Goal: Information Seeking & Learning: Learn about a topic

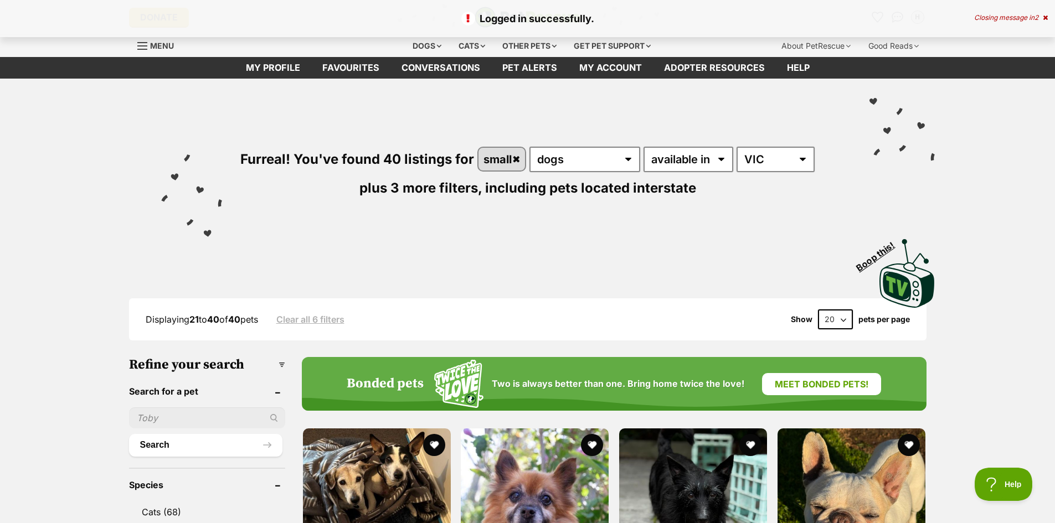
click at [1035, 11] on p "Logged in successfully." at bounding box center [527, 18] width 1033 height 15
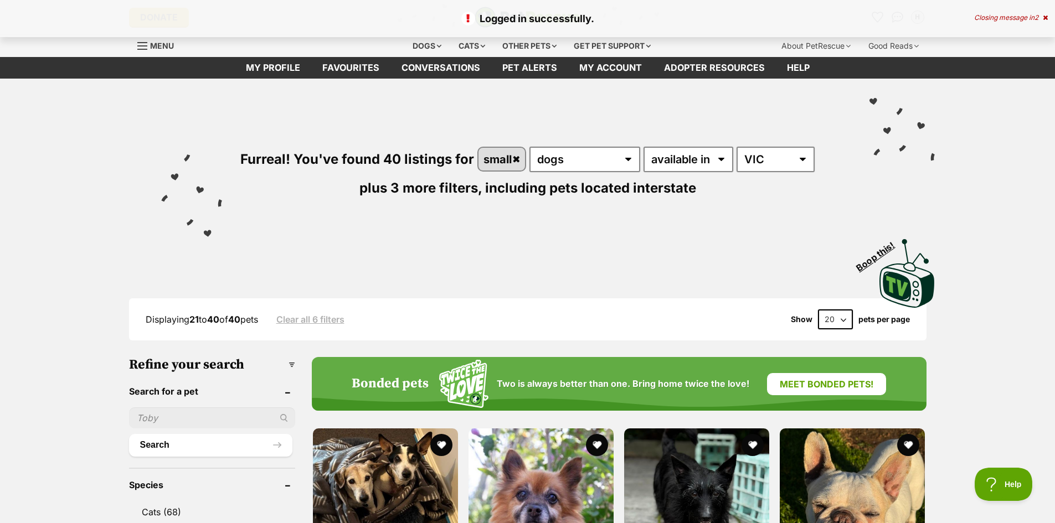
click at [1026, 23] on p "Logged in successfully." at bounding box center [527, 18] width 1033 height 15
click at [1024, 19] on div "Closing message in 1" at bounding box center [1011, 18] width 73 height 8
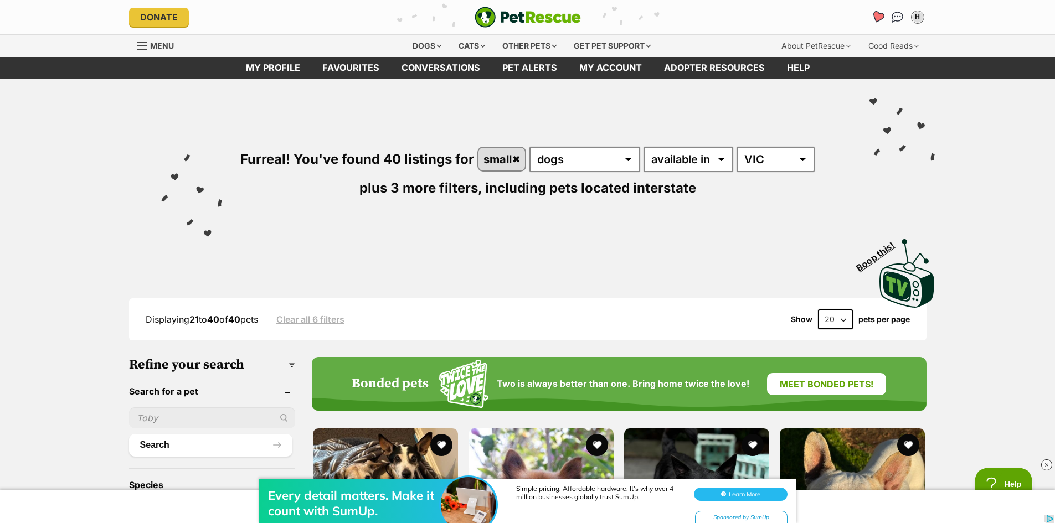
click at [879, 14] on icon "Favourites" at bounding box center [876, 17] width 13 height 13
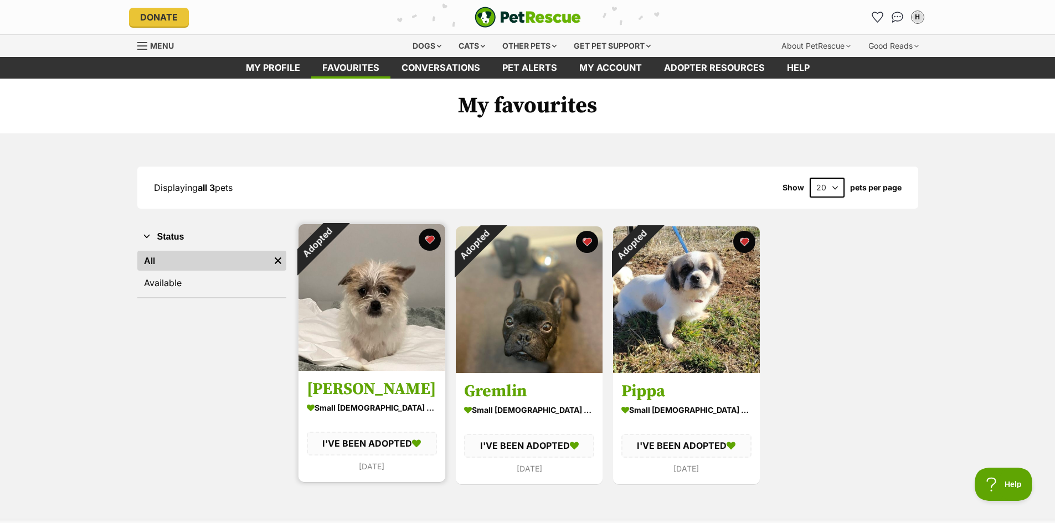
click at [373, 431] on section "small male Dog I'VE BEEN ADOPTED 4 days ago" at bounding box center [372, 437] width 130 height 74
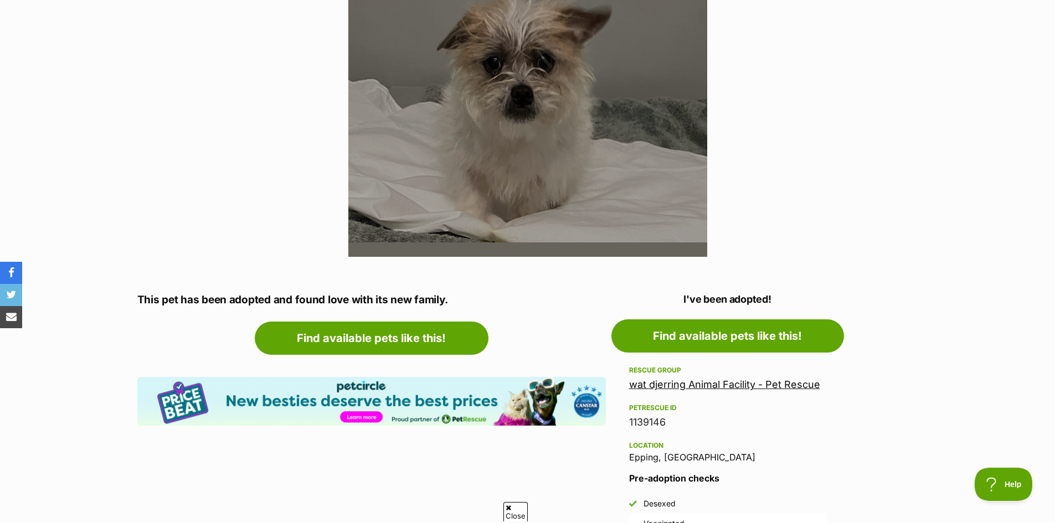
click at [659, 383] on link "wat djerring Animal Facility - Pet Rescue" at bounding box center [724, 385] width 191 height 12
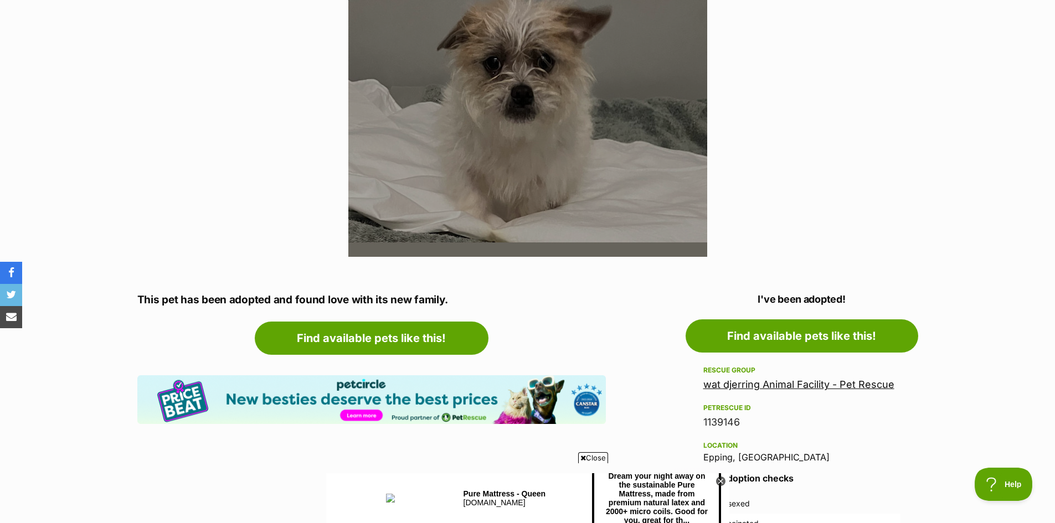
scroll to position [591, 0]
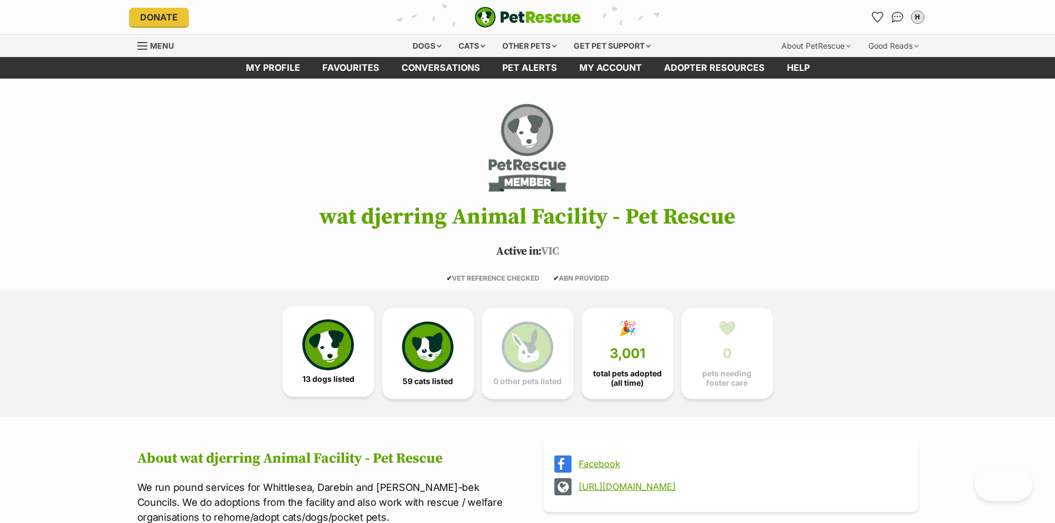
click at [314, 362] on img at bounding box center [327, 345] width 51 height 51
click at [875, 16] on icon "Favourites" at bounding box center [876, 17] width 13 height 13
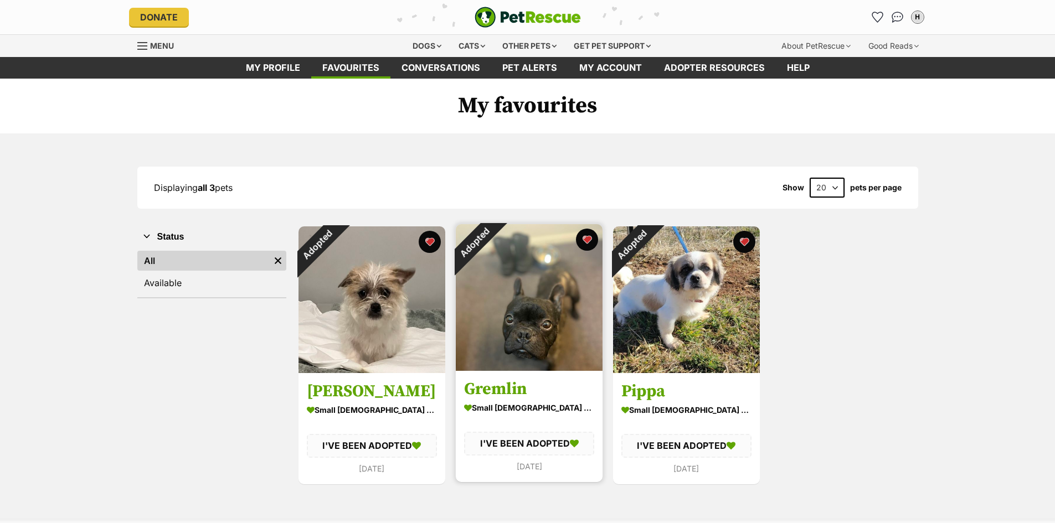
click at [527, 375] on link "Gremlin small male Dog I'VE BEEN ADOPTED 7 days ago" at bounding box center [529, 426] width 147 height 111
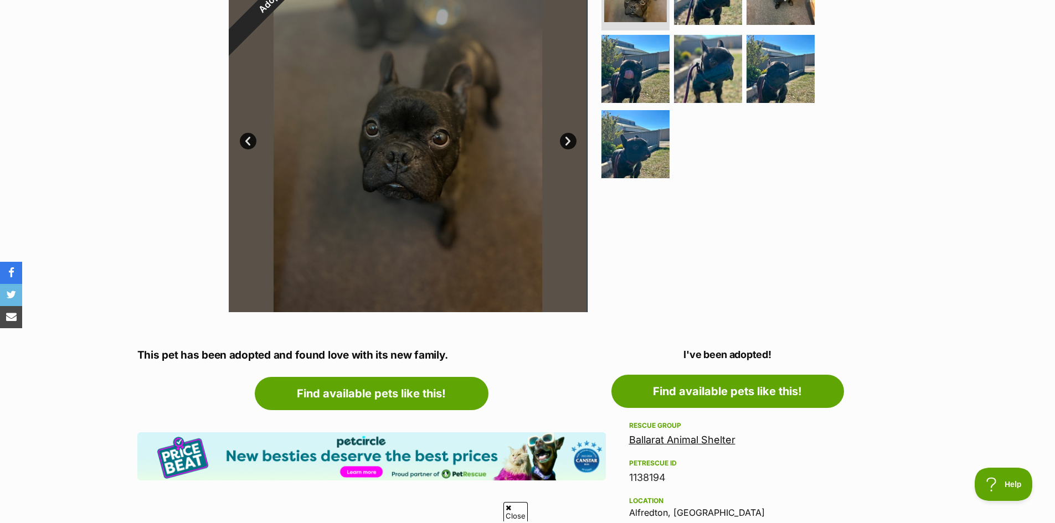
click at [688, 438] on link "Ballarat Animal Shelter" at bounding box center [682, 440] width 106 height 12
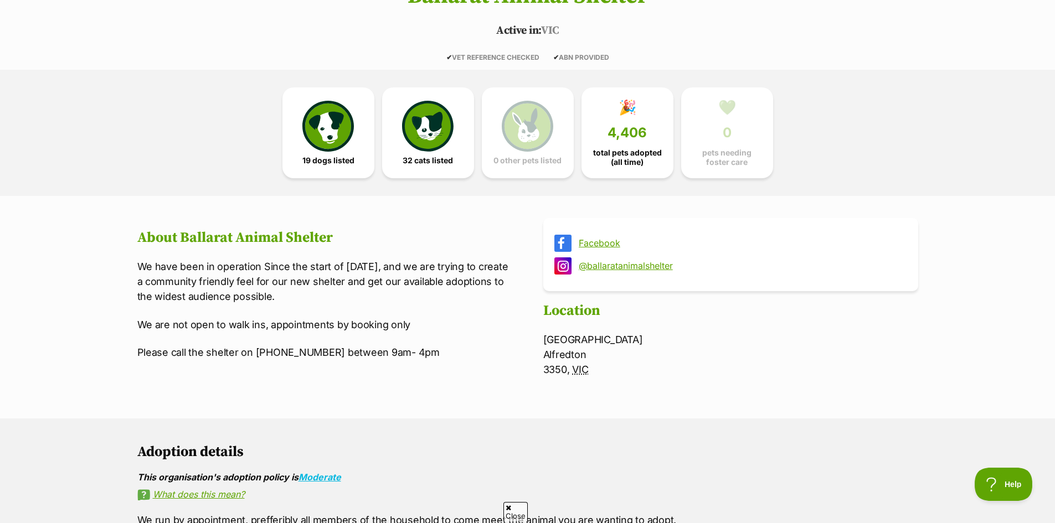
scroll to position [221, 0]
click at [336, 123] on img at bounding box center [327, 123] width 51 height 51
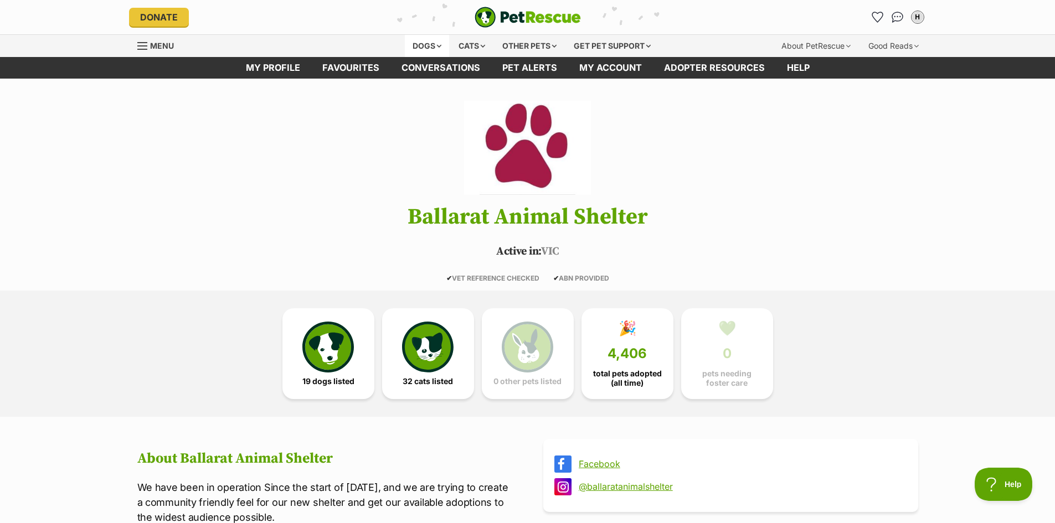
click at [420, 50] on div "Dogs" at bounding box center [427, 46] width 44 height 22
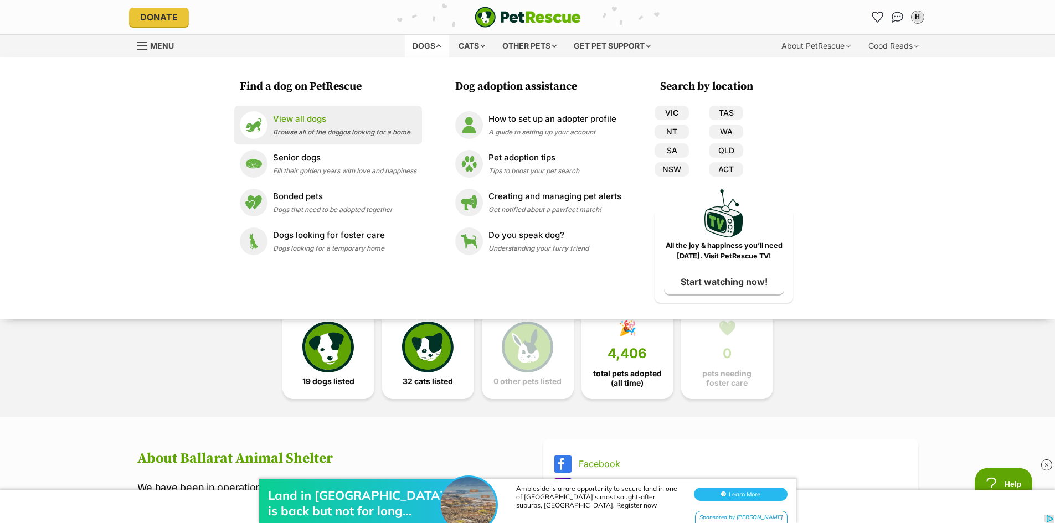
click at [286, 119] on p "View all dogs" at bounding box center [341, 119] width 137 height 13
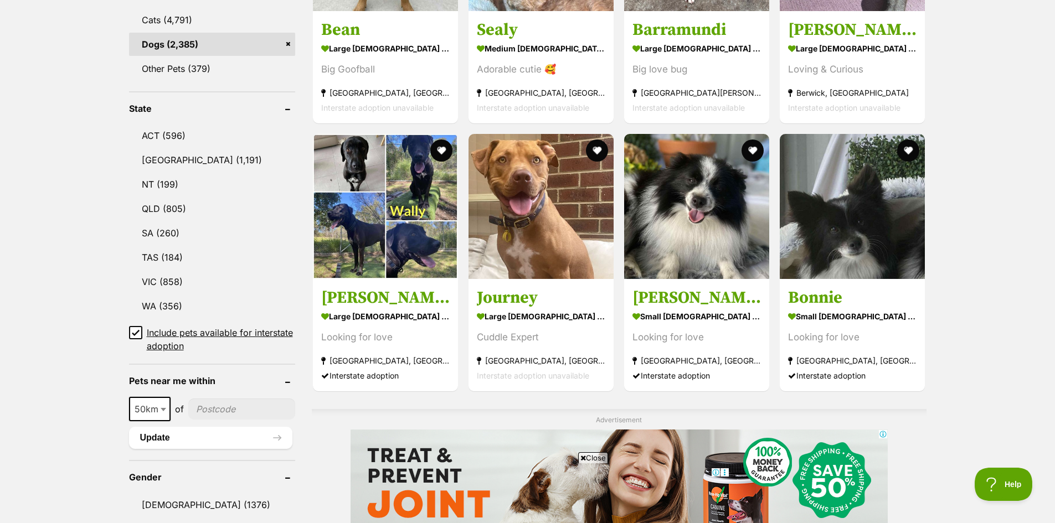
scroll to position [498, 0]
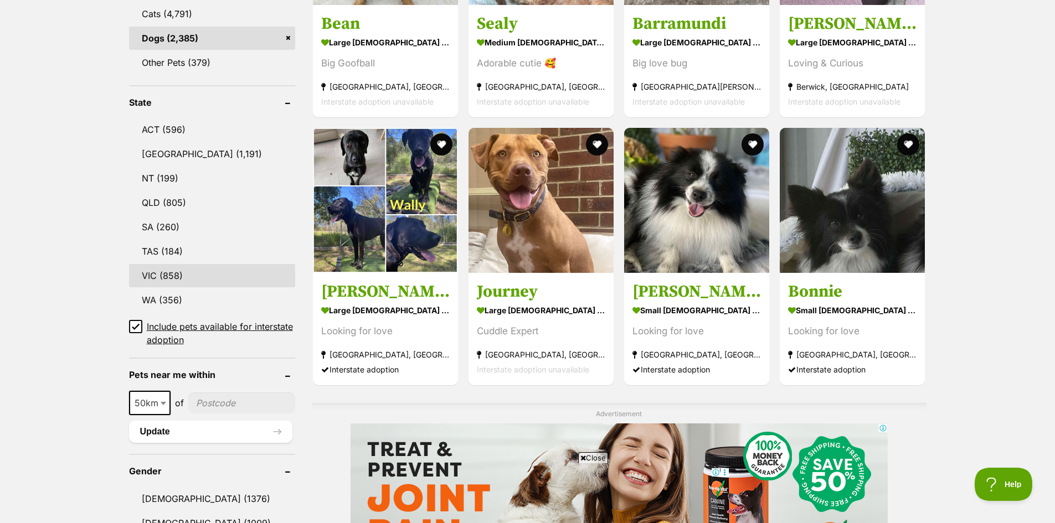
click at [214, 271] on link "VIC (858)" at bounding box center [212, 275] width 166 height 23
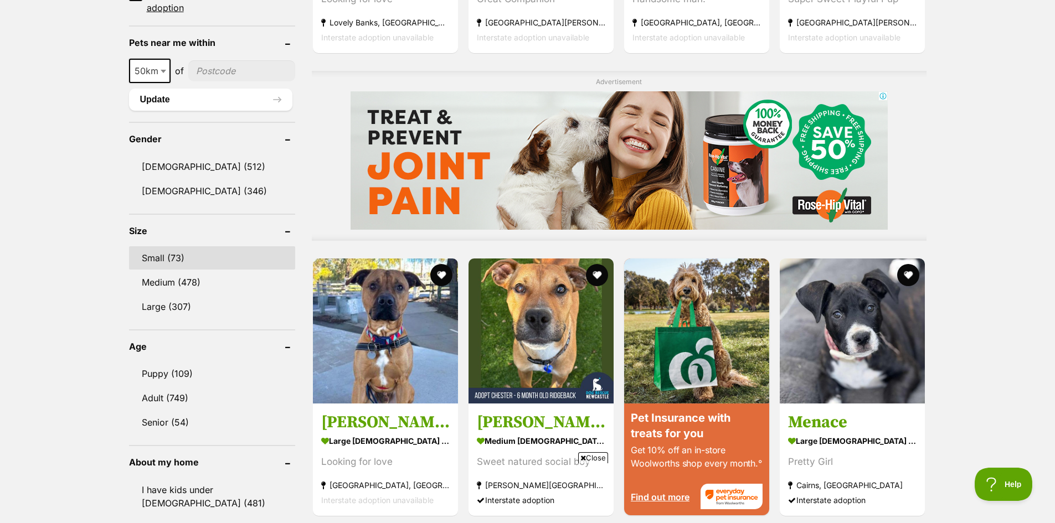
click at [199, 259] on link "Small (73)" at bounding box center [212, 257] width 166 height 23
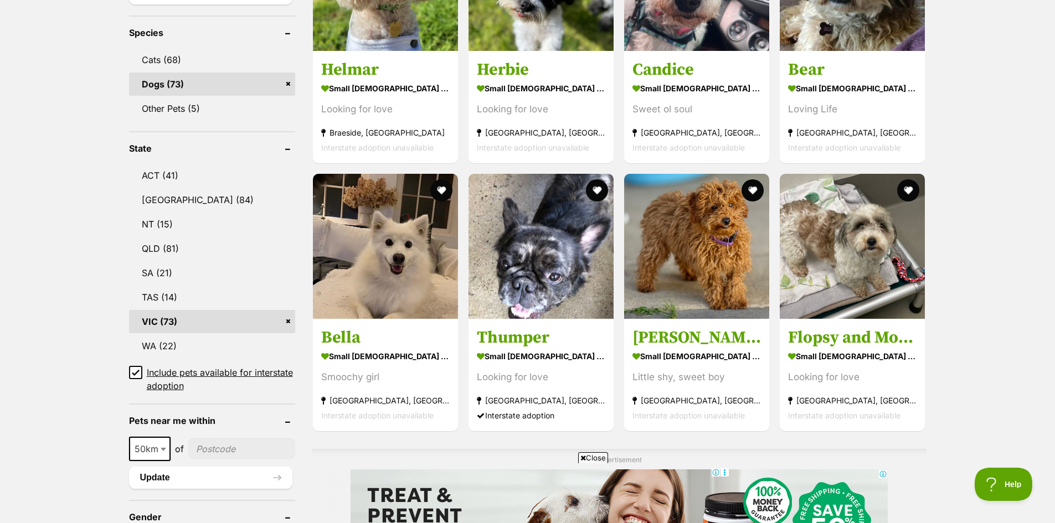
scroll to position [277, 0]
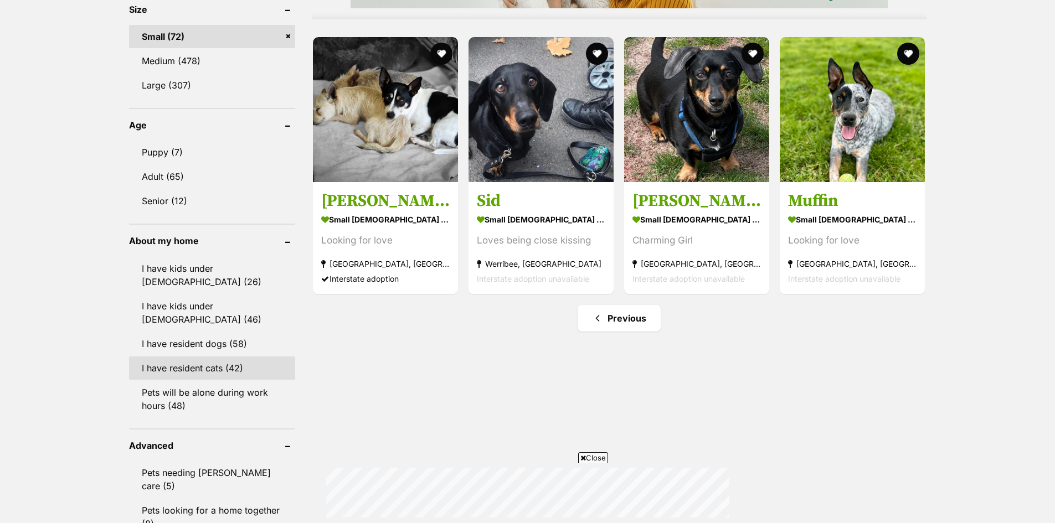
click at [238, 357] on link "I have resident cats (42)" at bounding box center [212, 368] width 166 height 23
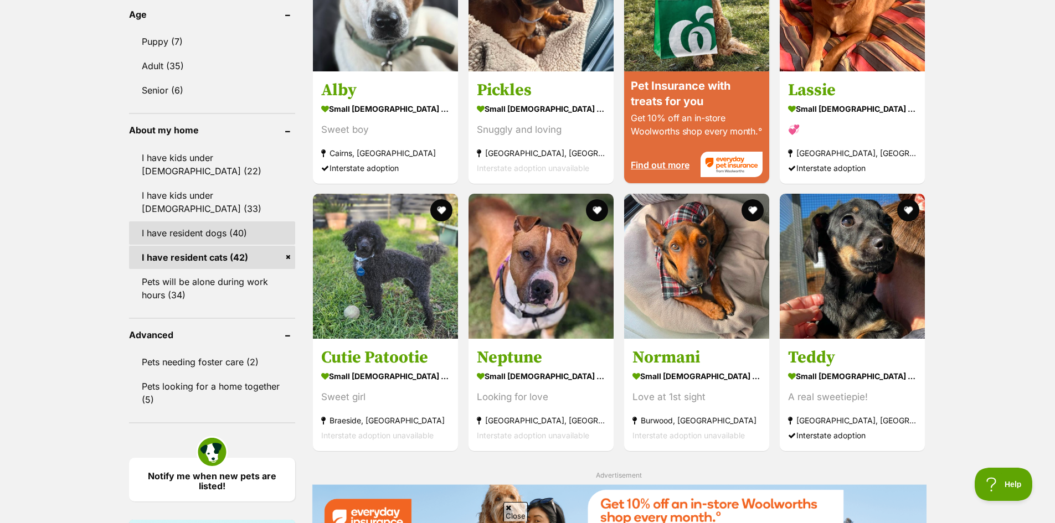
click at [259, 221] on link "I have resident dogs (40)" at bounding box center [212, 232] width 166 height 23
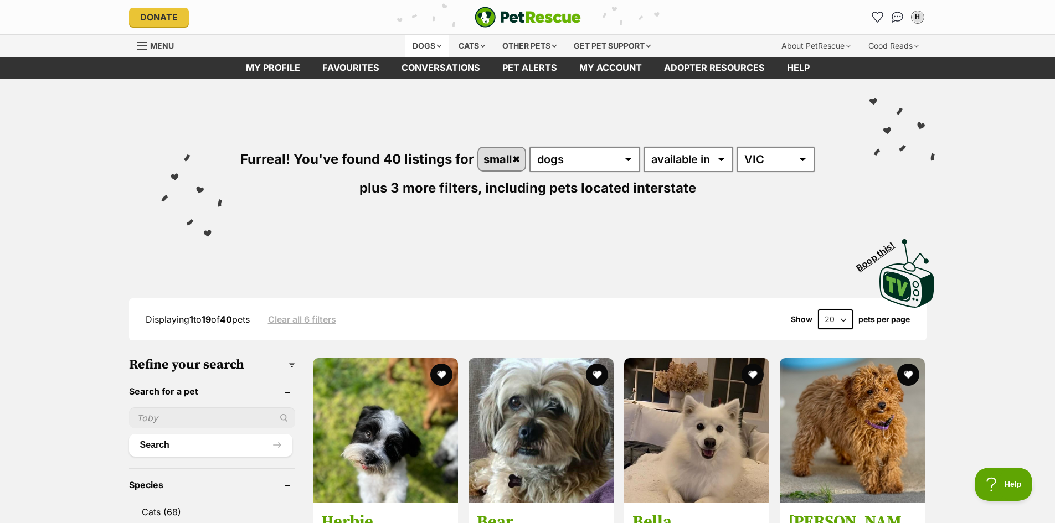
click at [419, 45] on div "Dogs" at bounding box center [427, 46] width 44 height 22
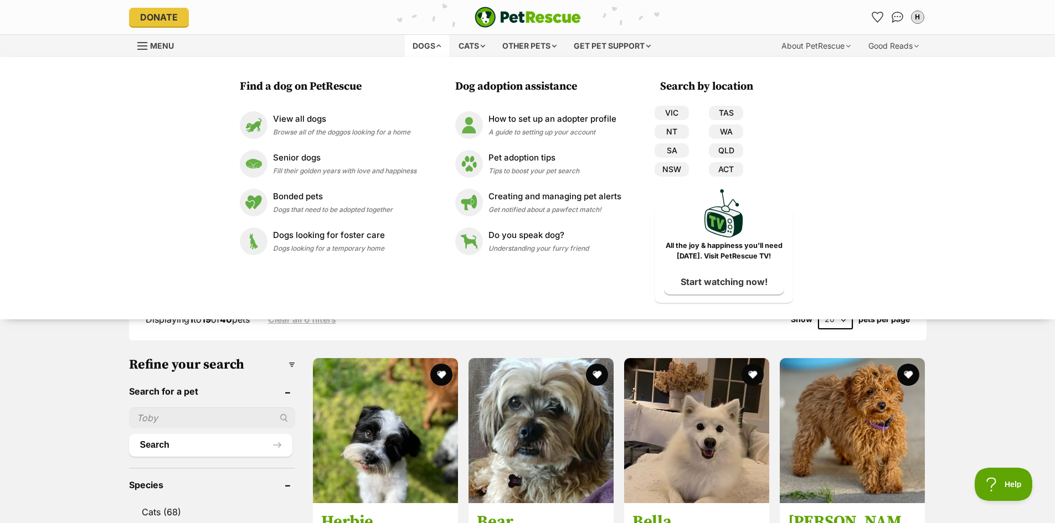
click at [419, 45] on div "Dogs" at bounding box center [427, 46] width 44 height 22
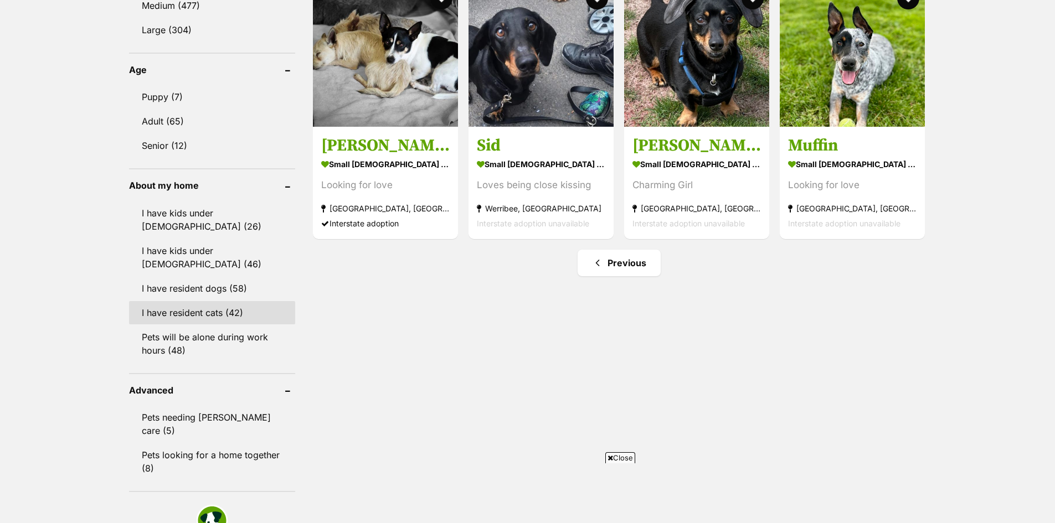
click at [228, 307] on link "I have resident cats (42)" at bounding box center [212, 312] width 166 height 23
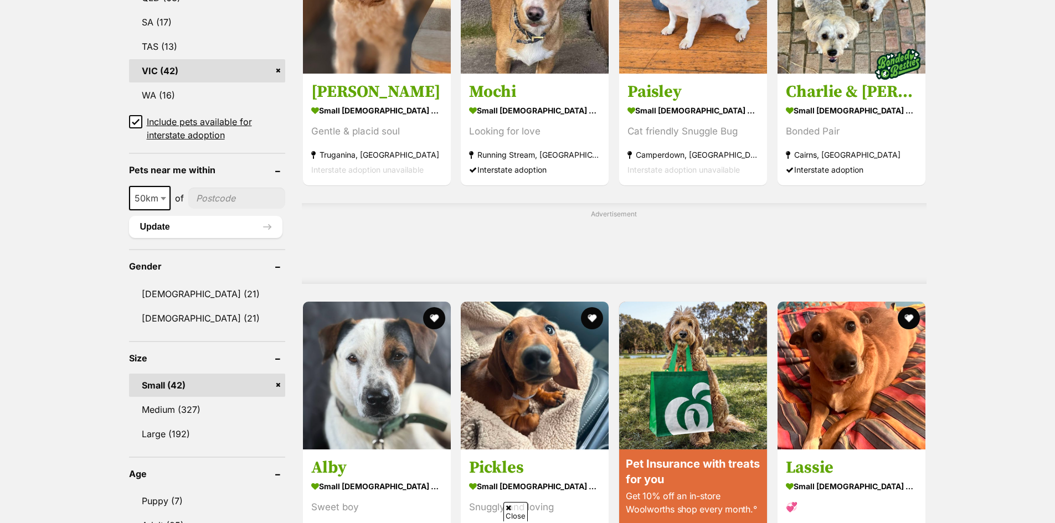
scroll to position [997, 0]
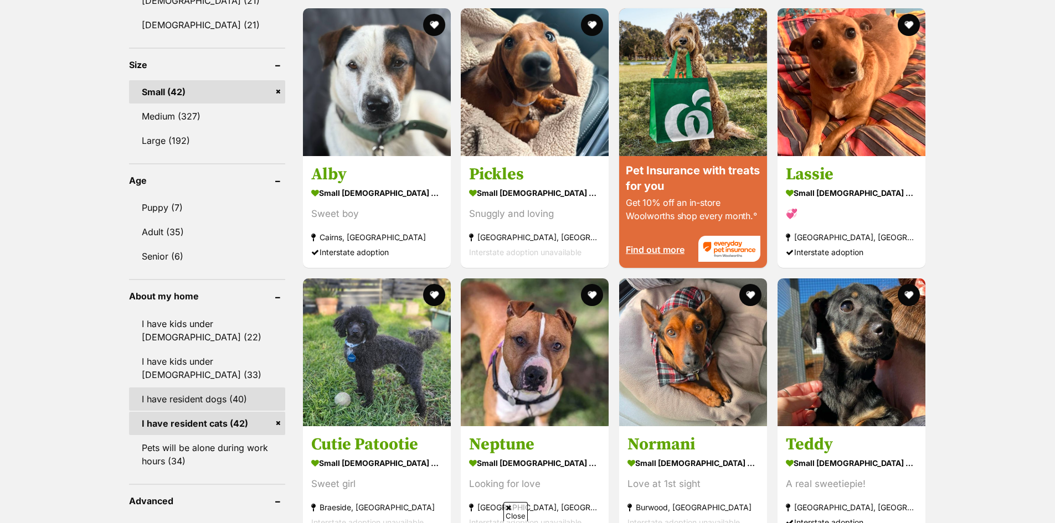
click at [258, 394] on link "I have resident dogs (40)" at bounding box center [207, 399] width 156 height 23
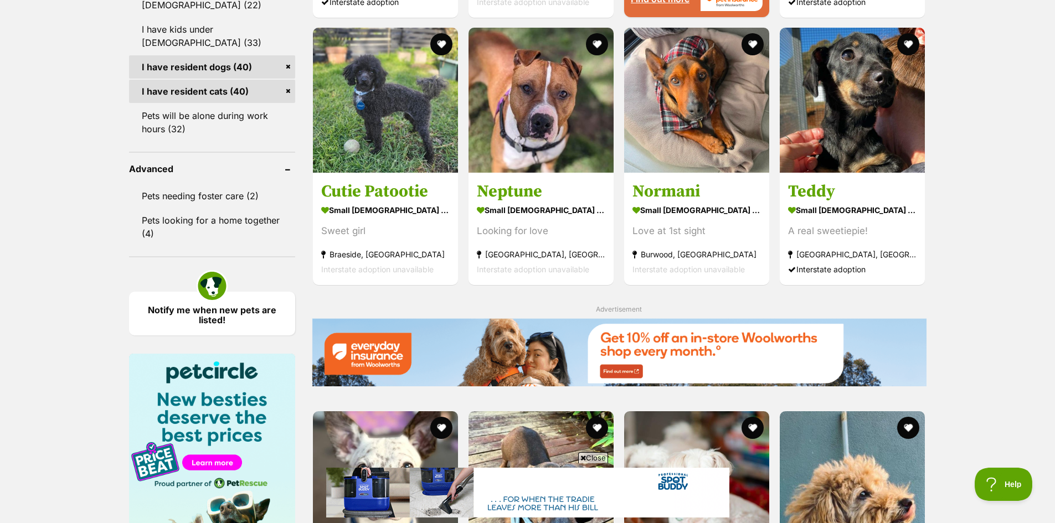
scroll to position [1218, 0]
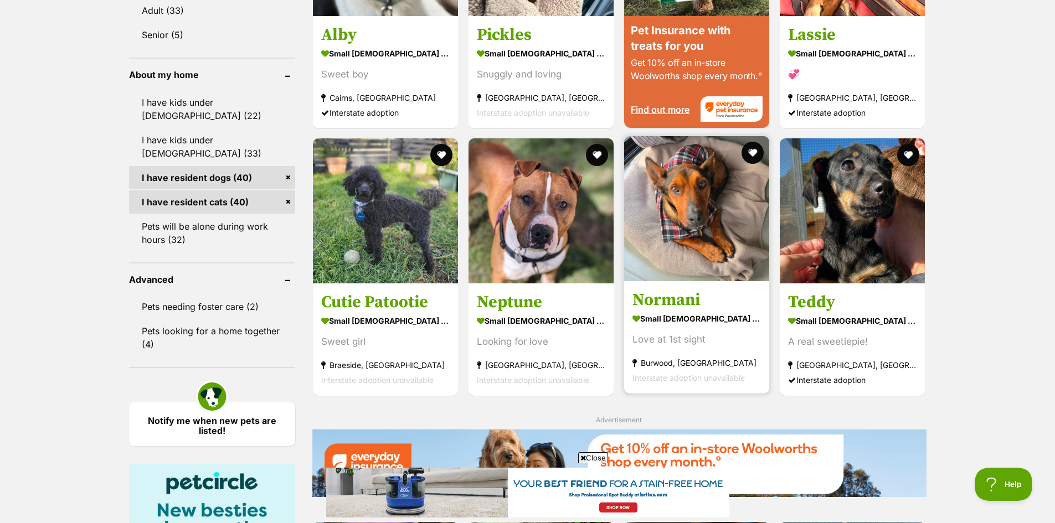
click at [664, 309] on h3 "Normani" at bounding box center [696, 300] width 128 height 21
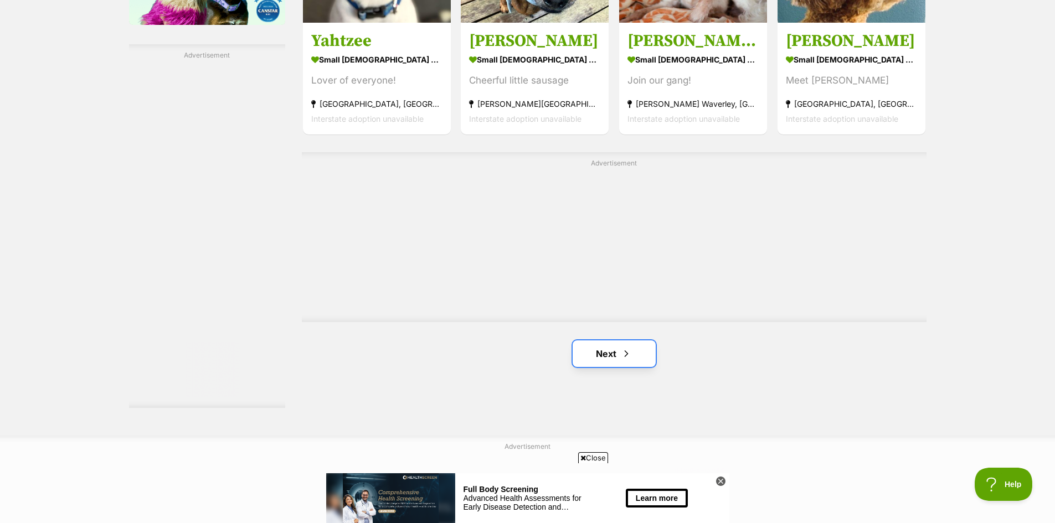
click at [626, 356] on span "Next page" at bounding box center [626, 353] width 11 height 13
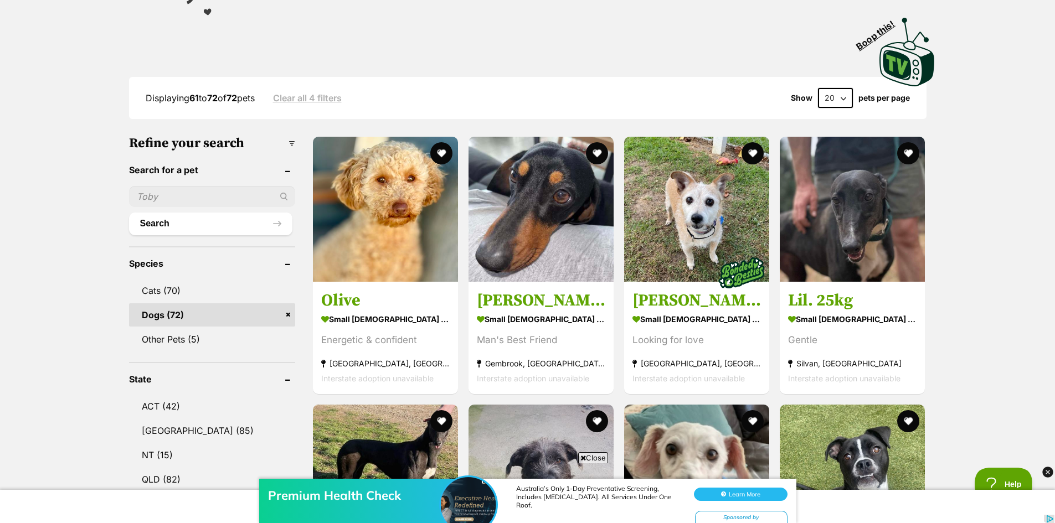
scroll to position [166, 0]
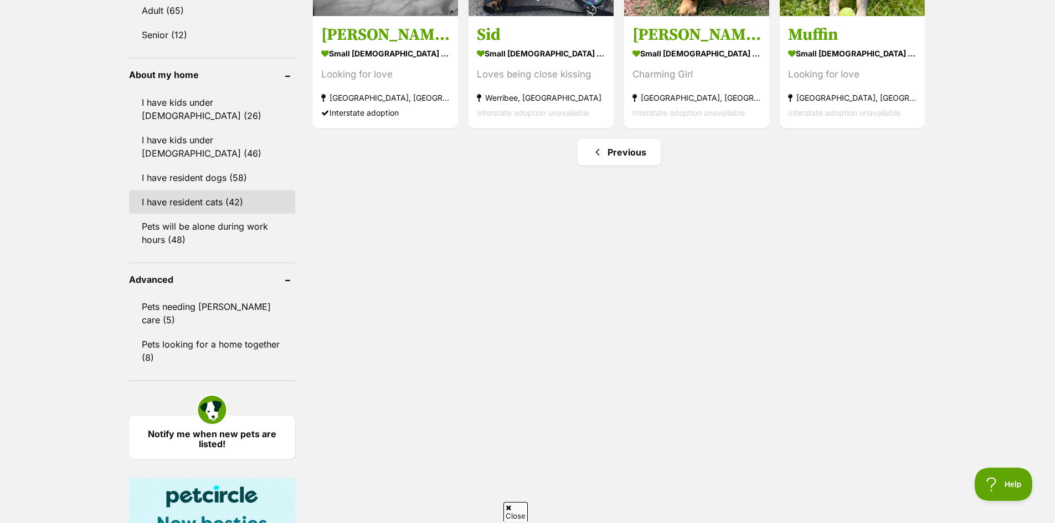
click at [208, 190] on link "I have resident cats (42)" at bounding box center [212, 201] width 166 height 23
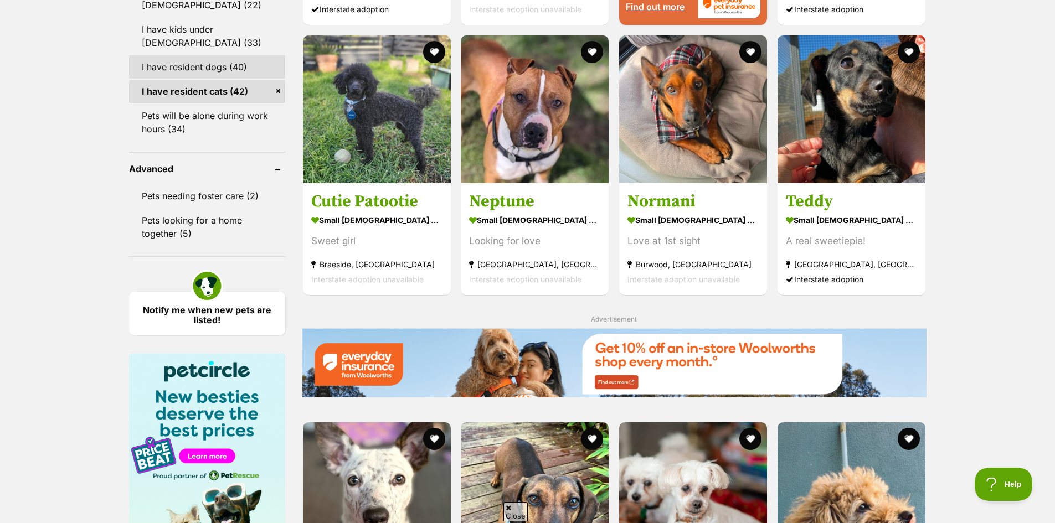
click at [231, 58] on link "I have resident dogs (40)" at bounding box center [207, 66] width 156 height 23
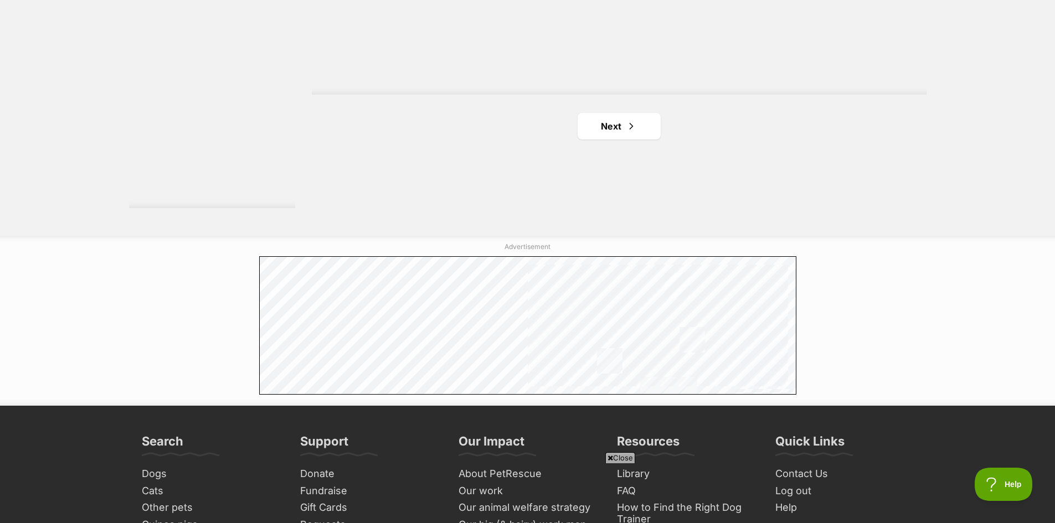
scroll to position [2160, 0]
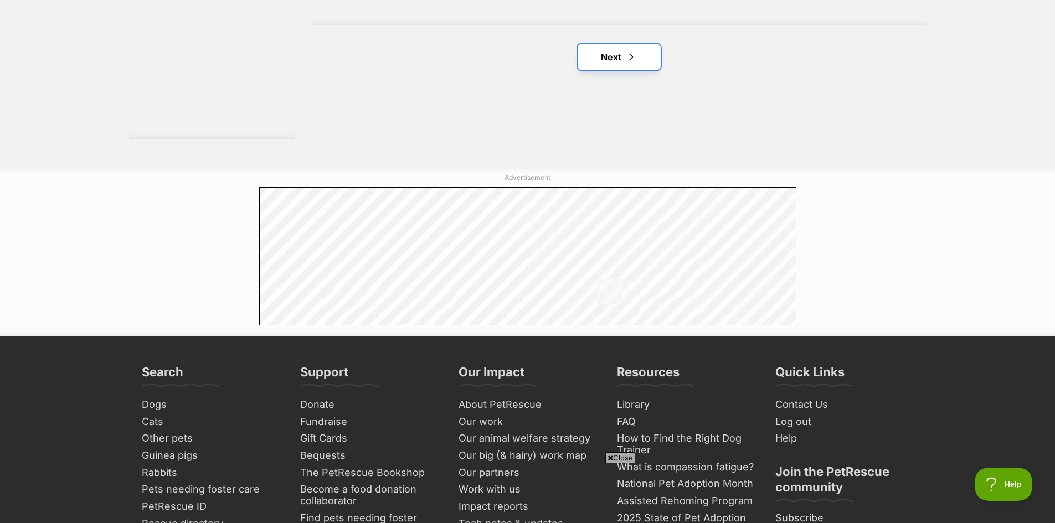
click at [602, 63] on link "Next" at bounding box center [619, 57] width 83 height 27
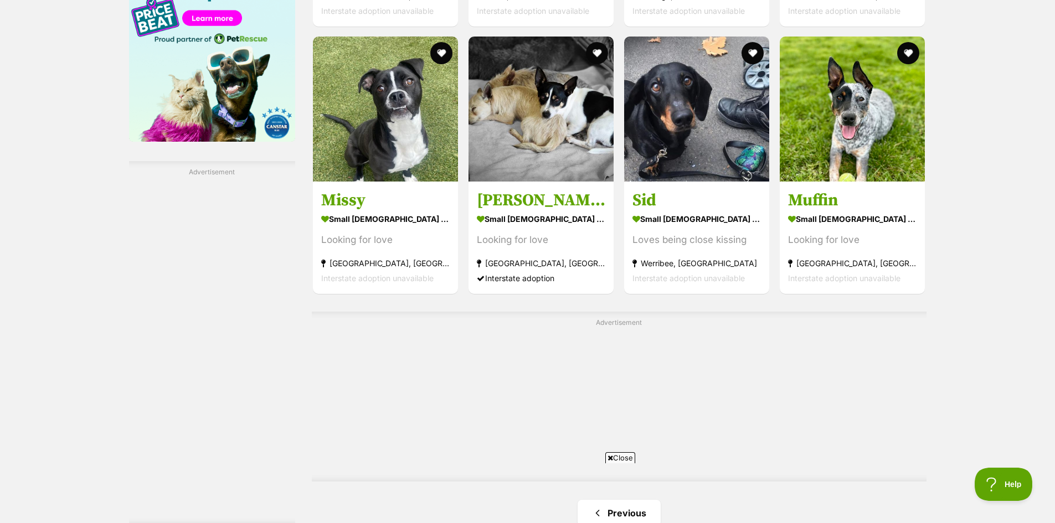
scroll to position [1938, 0]
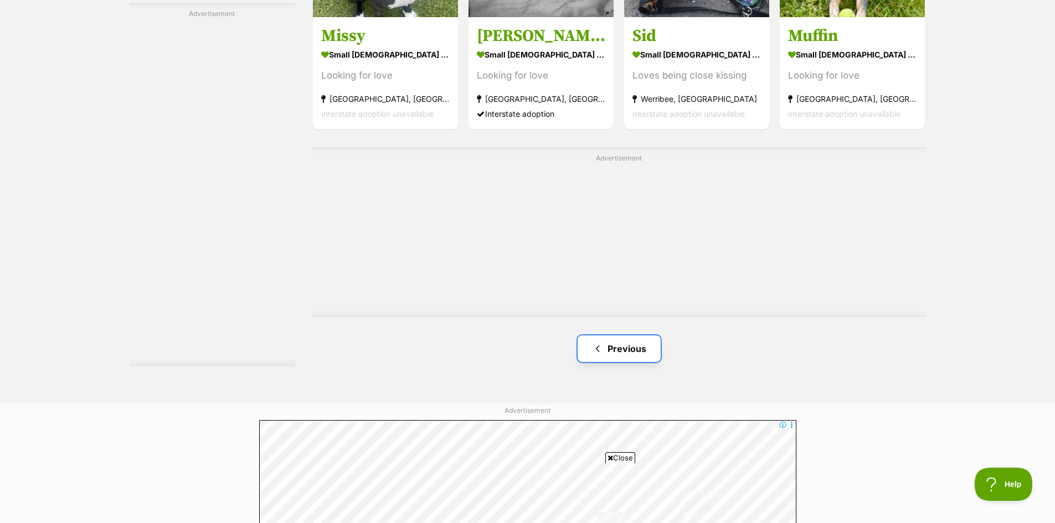
click at [618, 347] on link "Previous" at bounding box center [619, 349] width 83 height 27
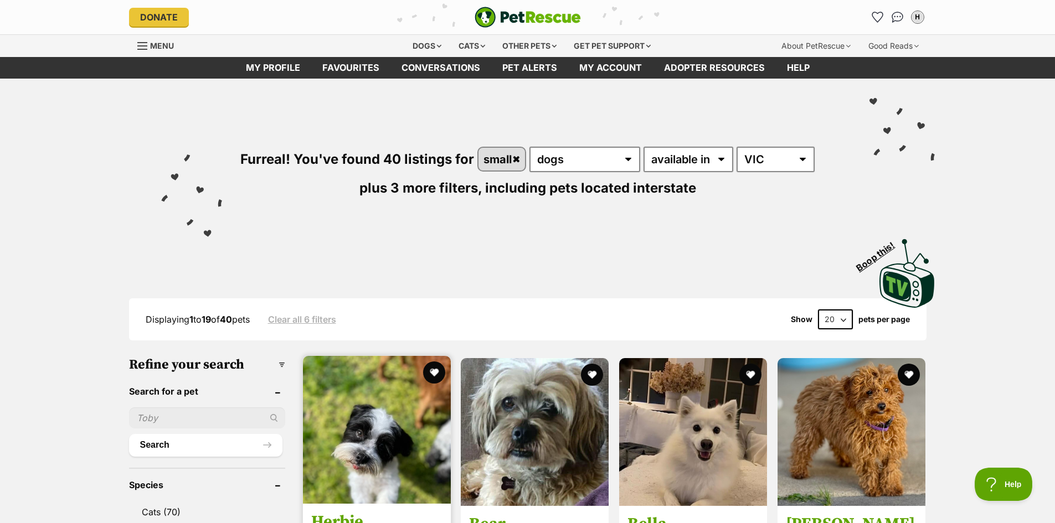
click at [388, 413] on img at bounding box center [377, 430] width 148 height 148
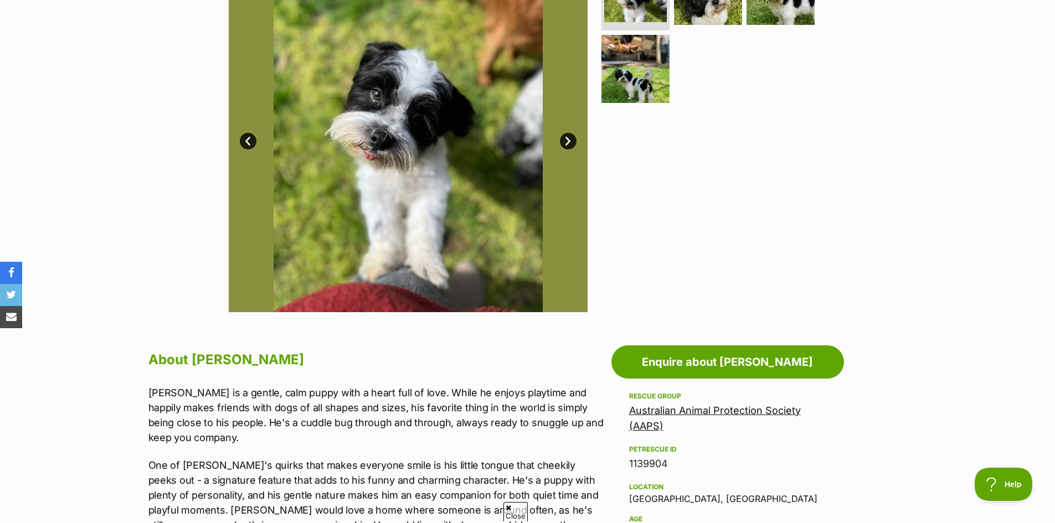
click at [702, 411] on link "Australian Animal Protection Society (AAPS)" at bounding box center [715, 418] width 172 height 27
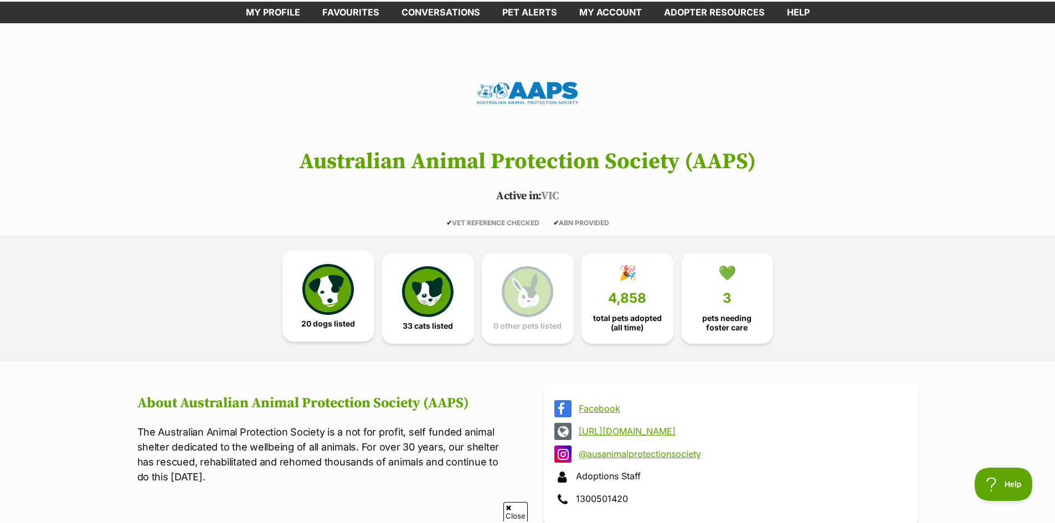
click at [323, 267] on img at bounding box center [327, 289] width 51 height 51
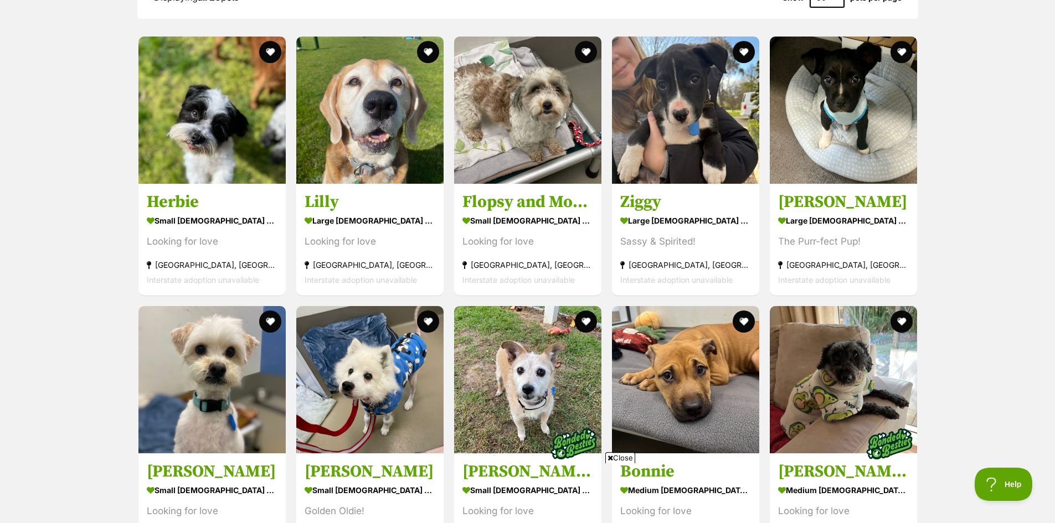
scroll to position [905, 0]
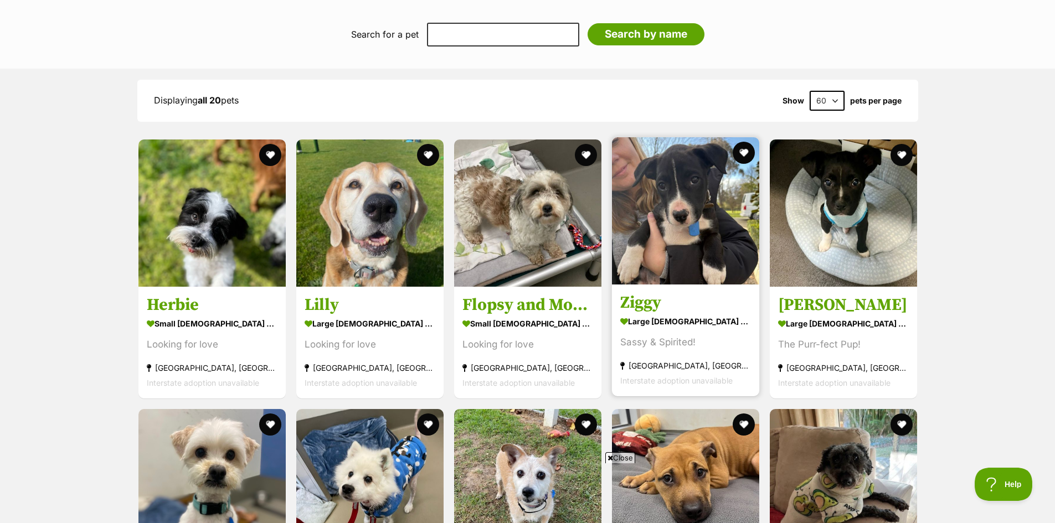
click at [721, 286] on link at bounding box center [685, 281] width 147 height 11
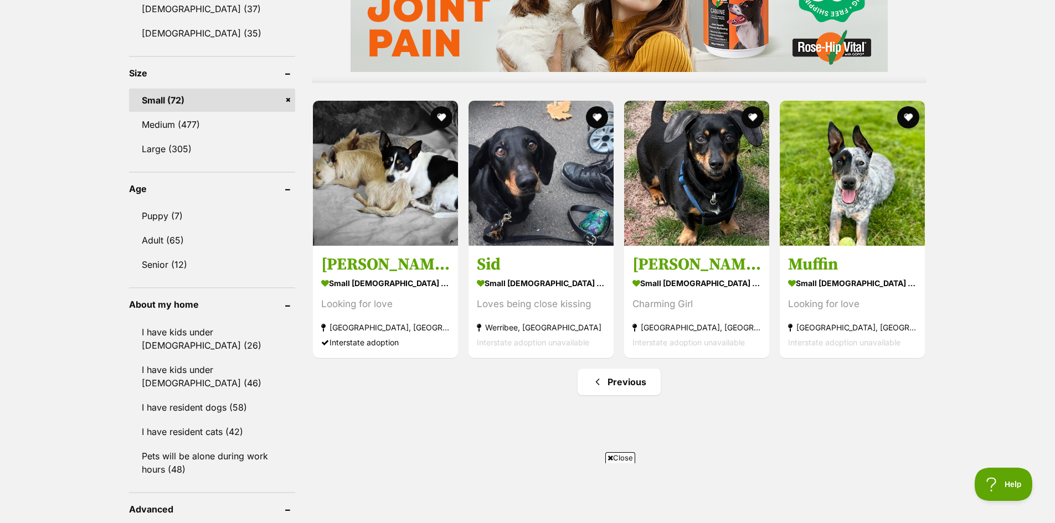
scroll to position [1052, 0]
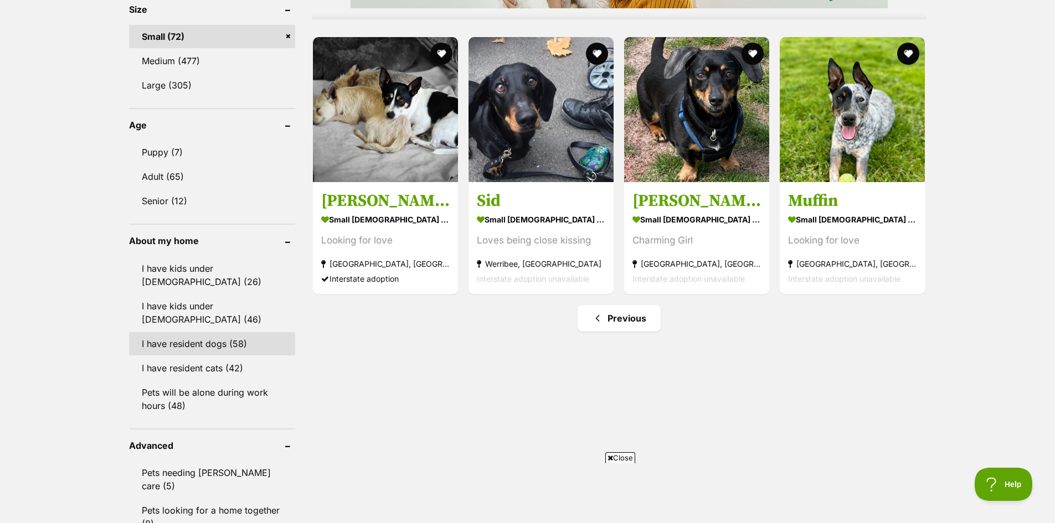
click at [256, 334] on link "I have resident dogs (58)" at bounding box center [212, 343] width 166 height 23
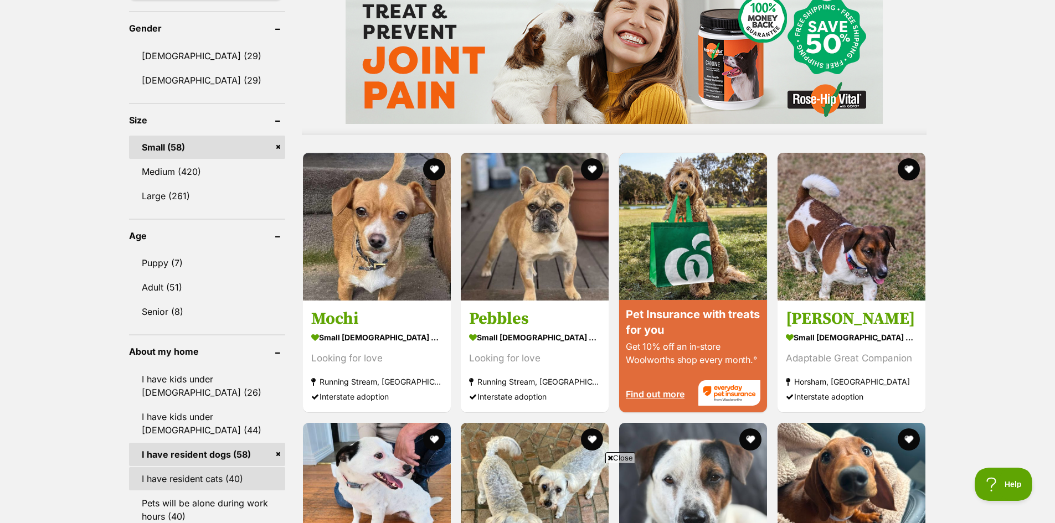
click at [227, 477] on link "I have resident cats (40)" at bounding box center [207, 478] width 156 height 23
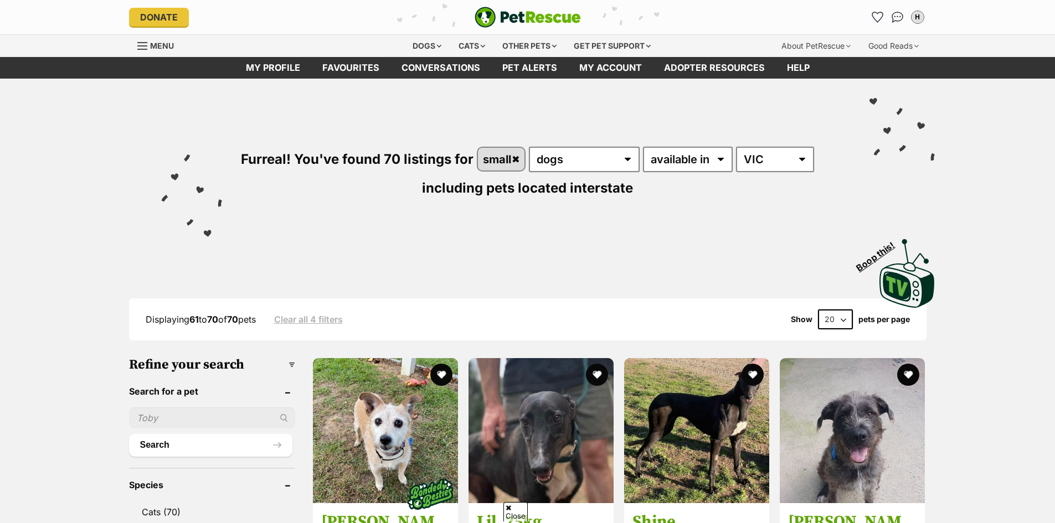
scroll to position [277, 0]
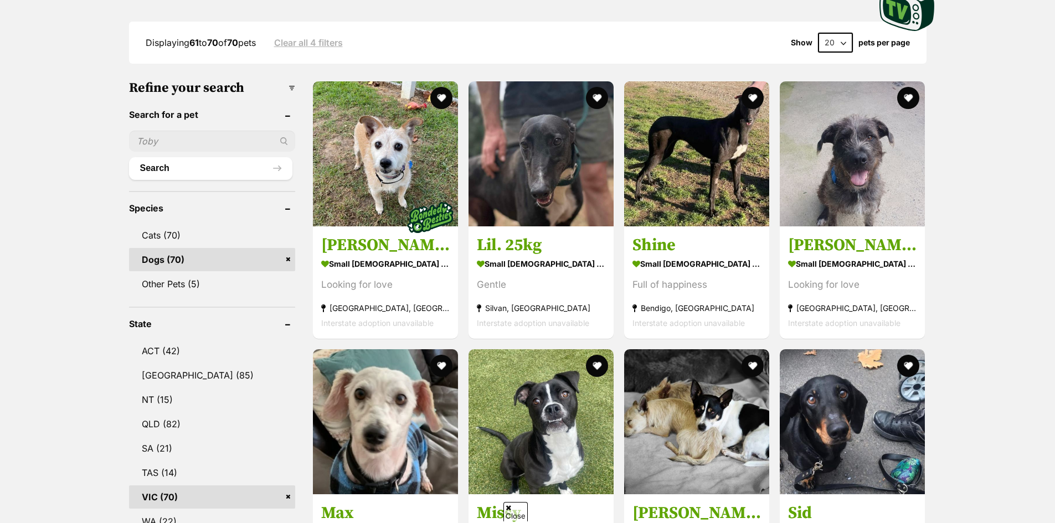
click at [825, 42] on select "20 40 60" at bounding box center [835, 43] width 35 height 20
select select "40"
click at [818, 33] on select "20 40 60" at bounding box center [835, 43] width 35 height 20
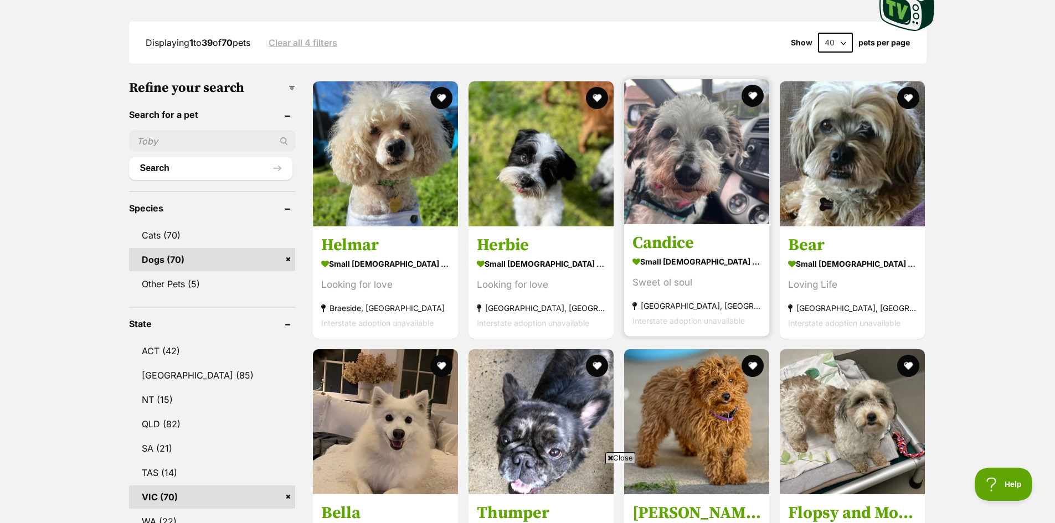
click at [658, 248] on h3 "Candice" at bounding box center [696, 243] width 128 height 21
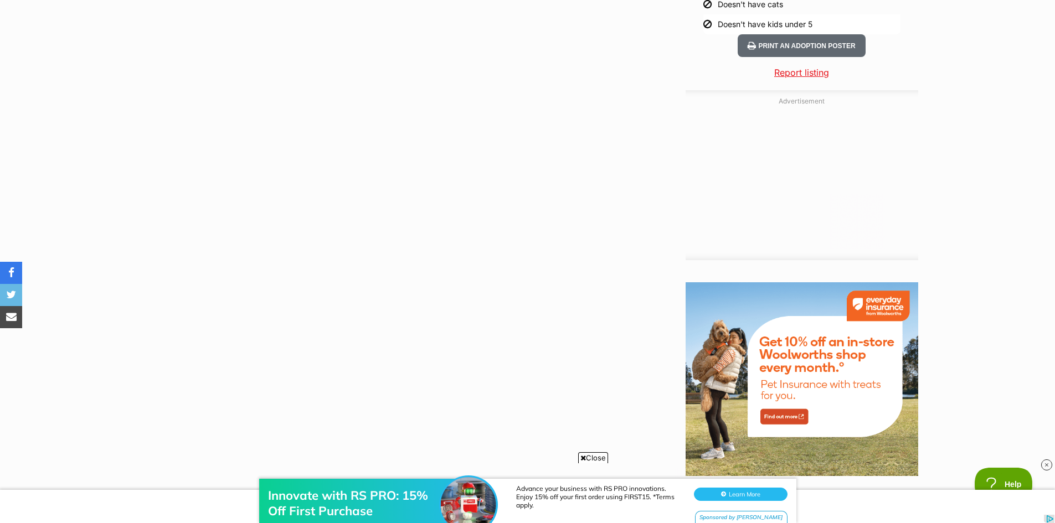
scroll to position [886, 0]
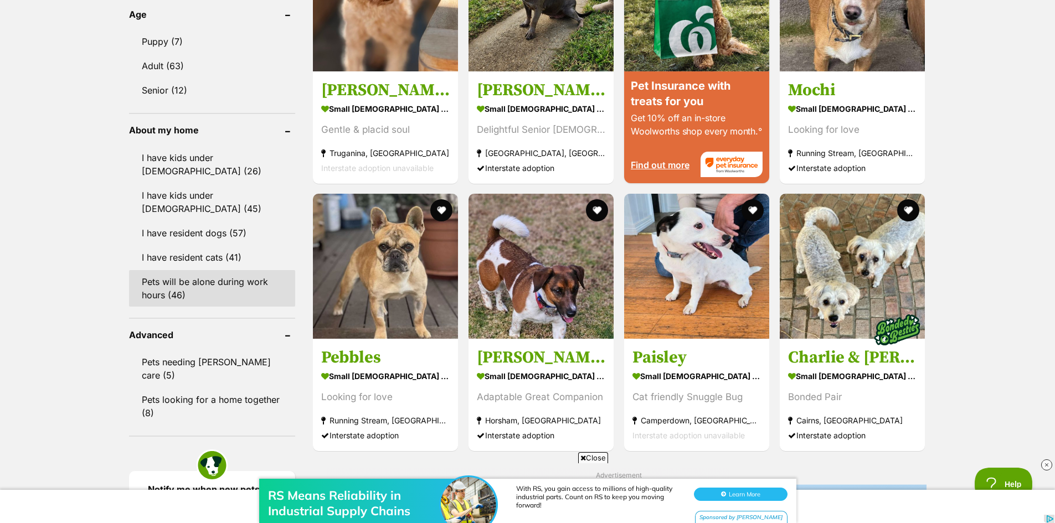
scroll to position [1274, 0]
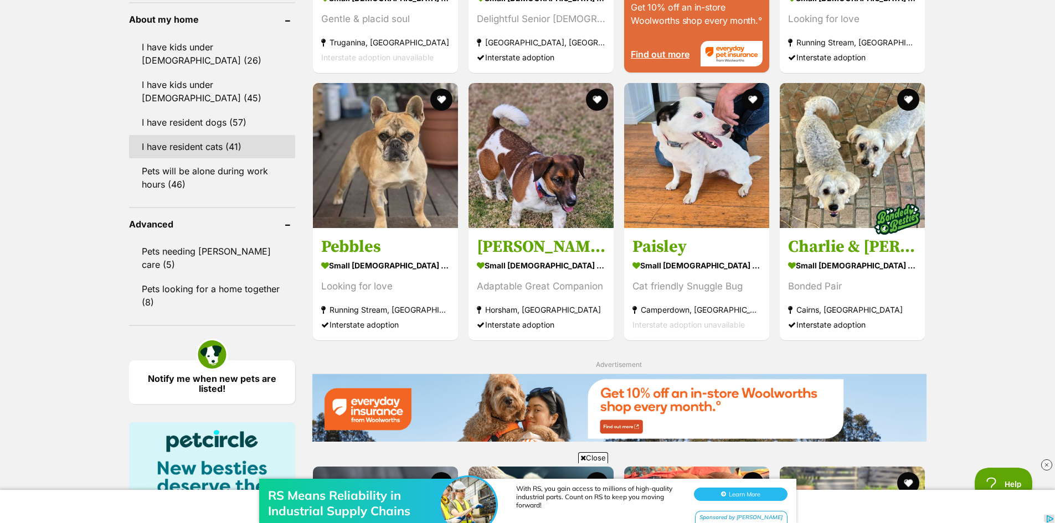
click at [238, 135] on link "I have resident cats (41)" at bounding box center [212, 146] width 166 height 23
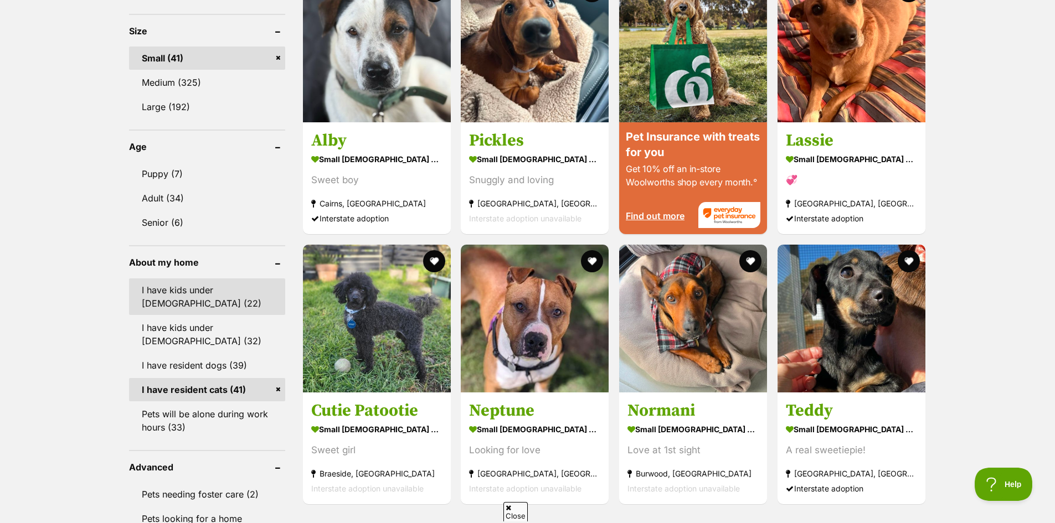
scroll to position [1218, 0]
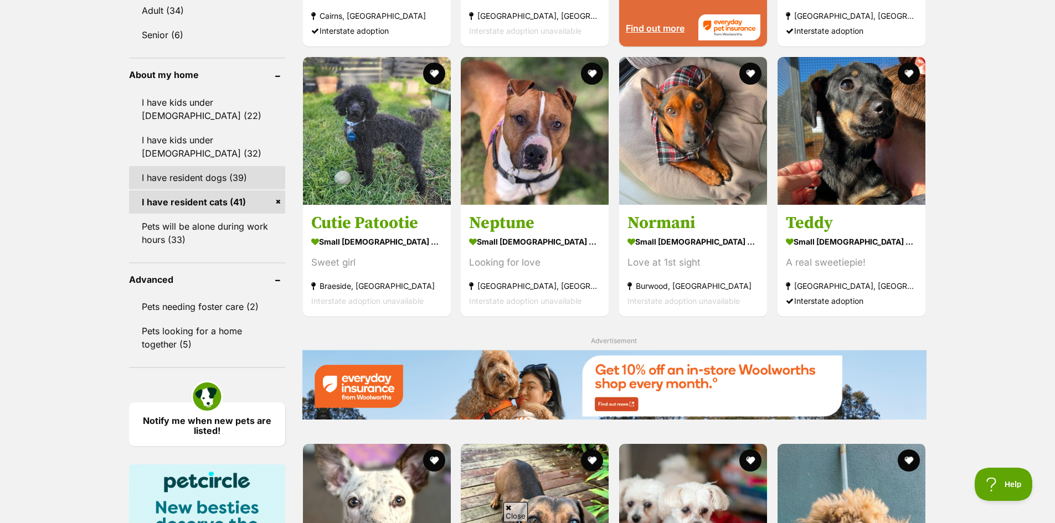
click at [250, 174] on link "I have resident dogs (39)" at bounding box center [207, 177] width 156 height 23
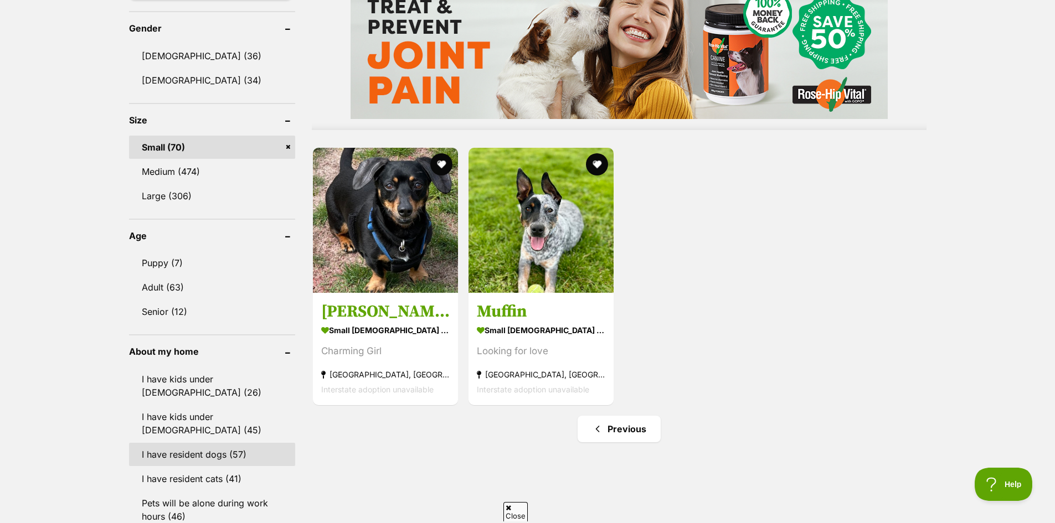
click at [238, 443] on link "I have resident dogs (57)" at bounding box center [212, 454] width 166 height 23
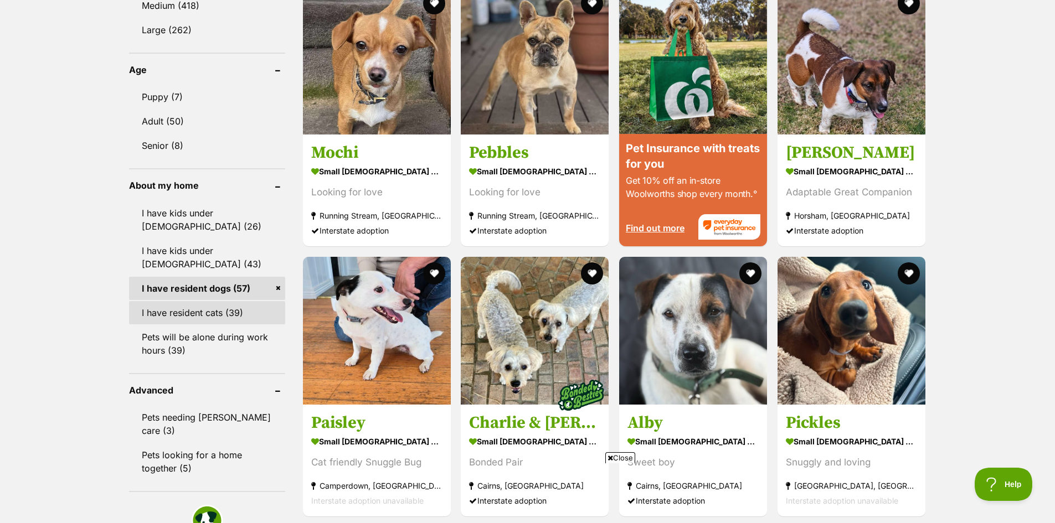
click at [246, 310] on link "I have resident cats (39)" at bounding box center [207, 312] width 156 height 23
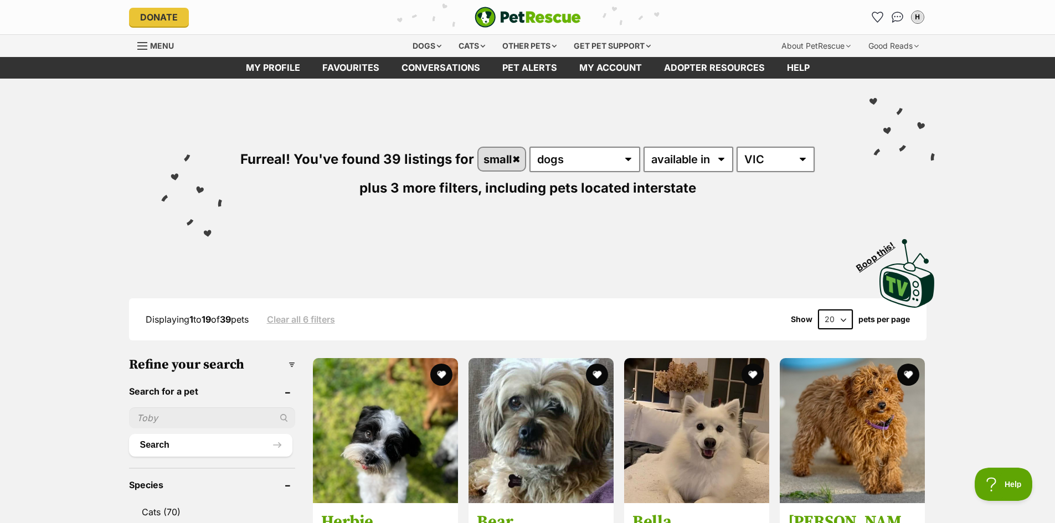
drag, startPoint x: 827, startPoint y: 312, endPoint x: 829, endPoint y: 318, distance: 6.8
click at [827, 312] on select "20 40 60" at bounding box center [835, 320] width 35 height 20
select select "60"
click at [818, 310] on select "20 40 60" at bounding box center [835, 320] width 35 height 20
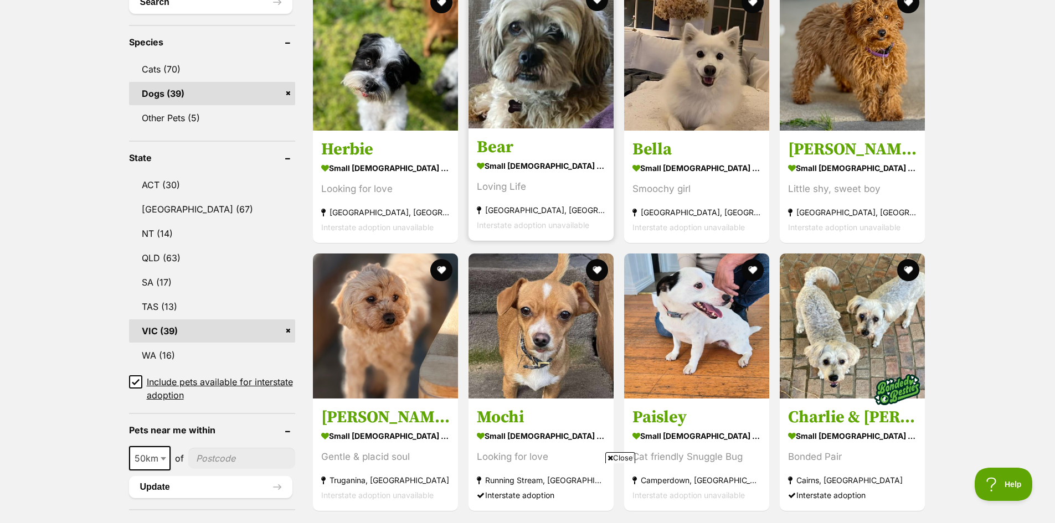
click at [584, 169] on strong "small [DEMOGRAPHIC_DATA] Dog" at bounding box center [541, 166] width 128 height 16
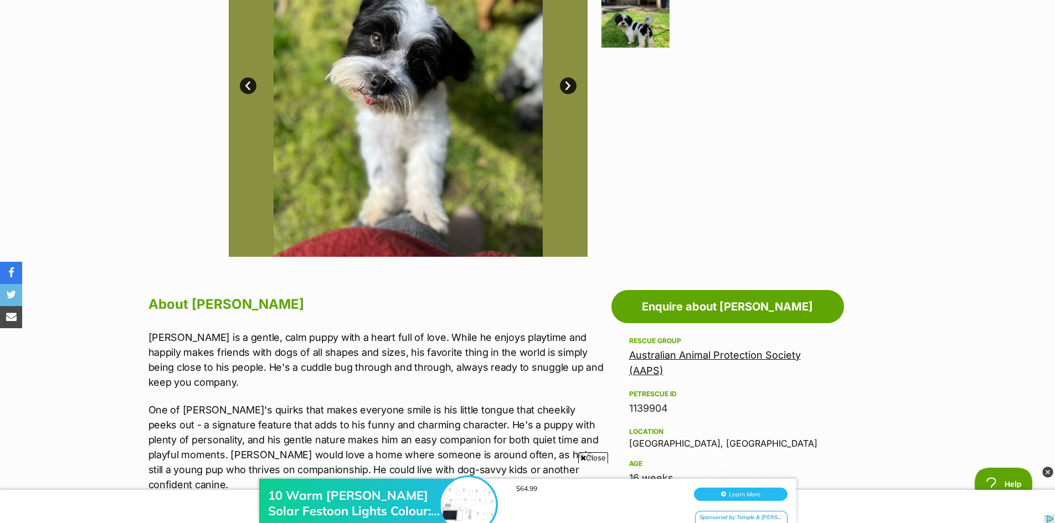
click at [569, 81] on link "Next" at bounding box center [568, 86] width 17 height 17
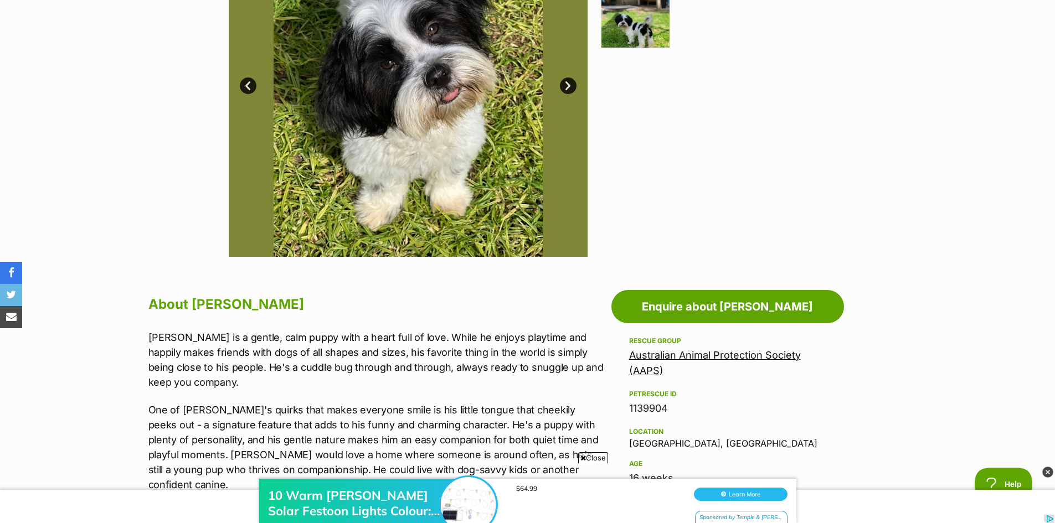
click at [569, 84] on link "Next" at bounding box center [568, 86] width 17 height 17
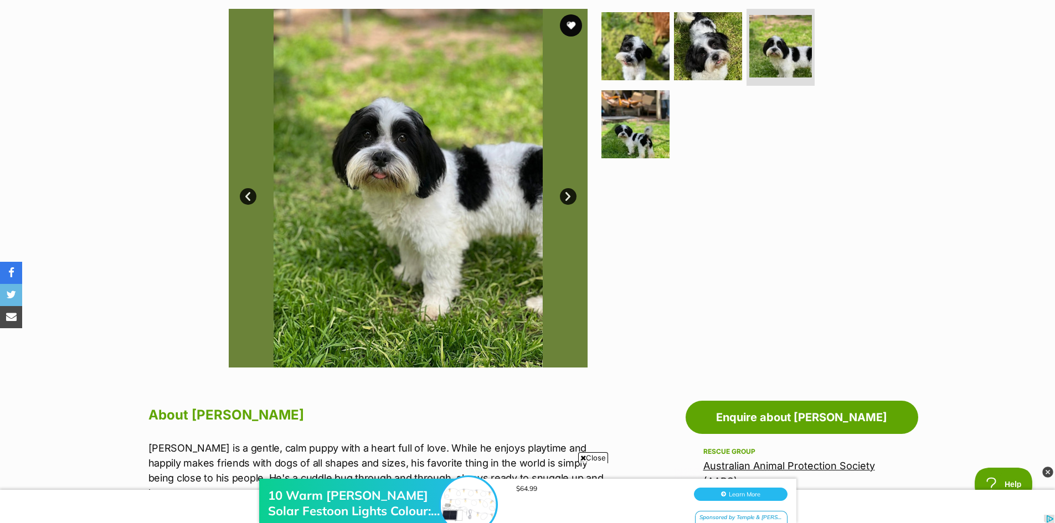
click at [570, 201] on link "Next" at bounding box center [568, 196] width 17 height 17
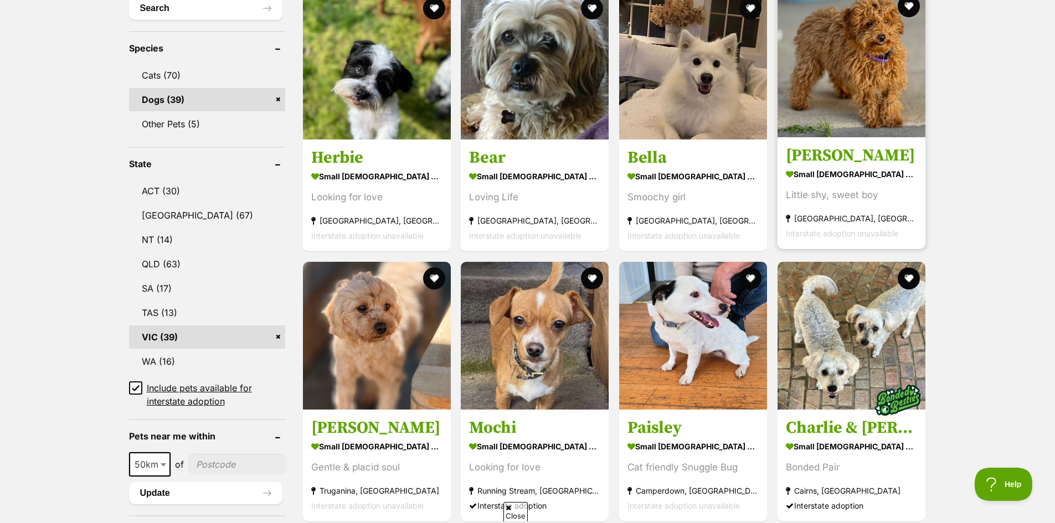
click at [870, 205] on section "small male Dog Little shy, sweet boy Hoppers Crossing, VIC Interstate adoption …" at bounding box center [851, 203] width 131 height 75
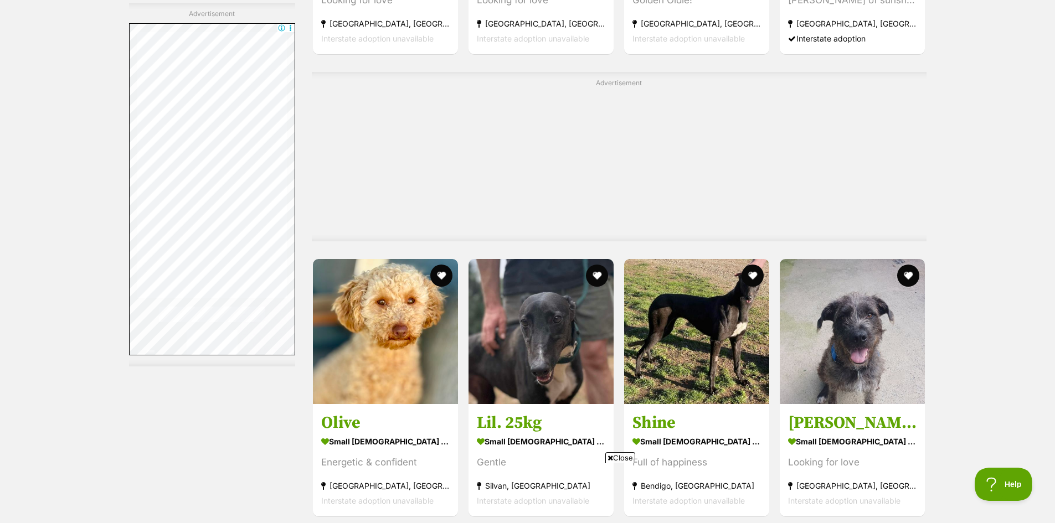
scroll to position [3316, 0]
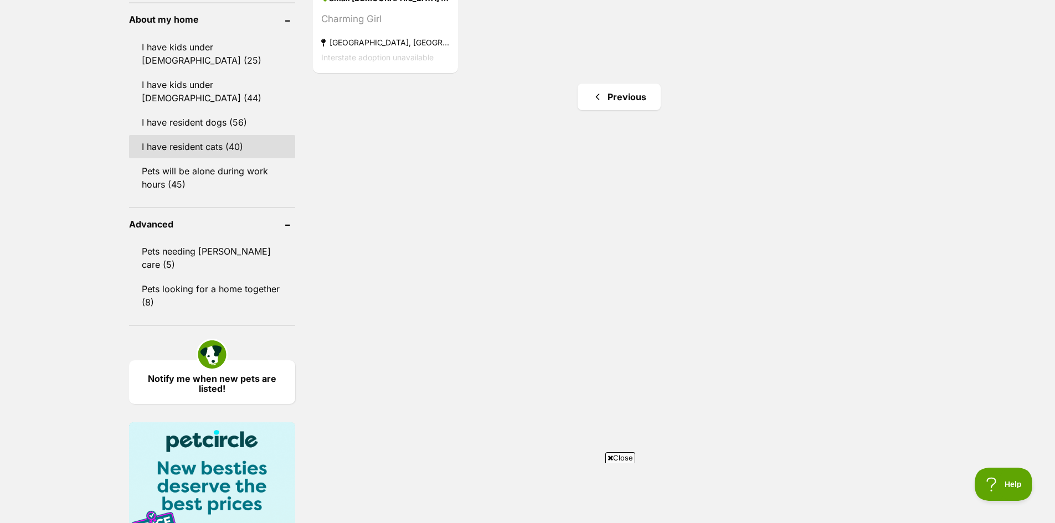
click at [234, 135] on link "I have resident cats (40)" at bounding box center [212, 146] width 166 height 23
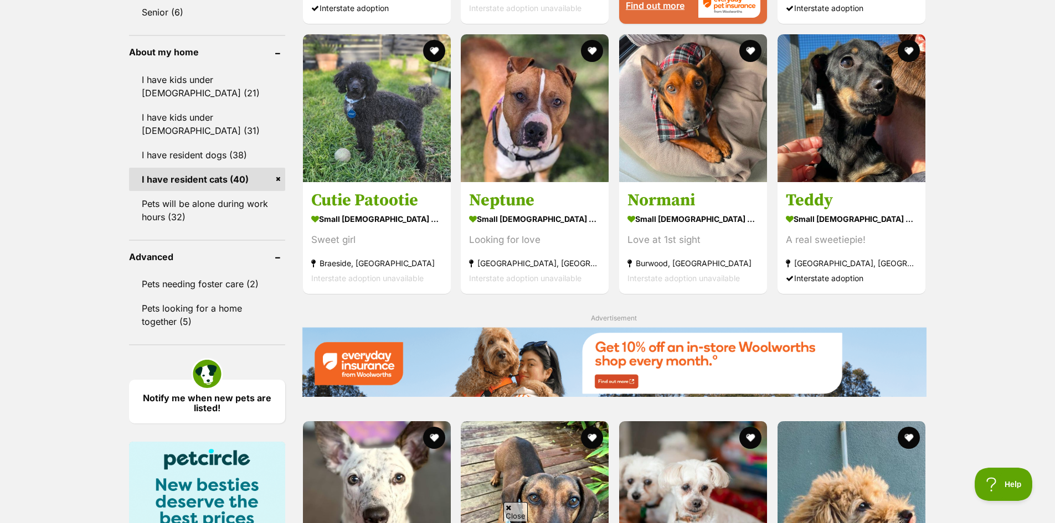
scroll to position [1329, 0]
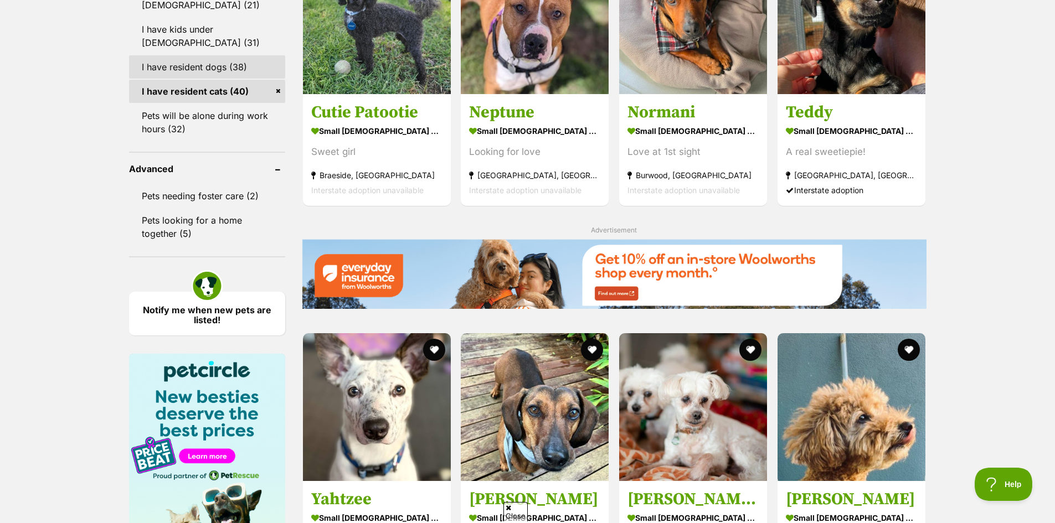
click at [241, 62] on link "I have resident dogs (38)" at bounding box center [207, 66] width 156 height 23
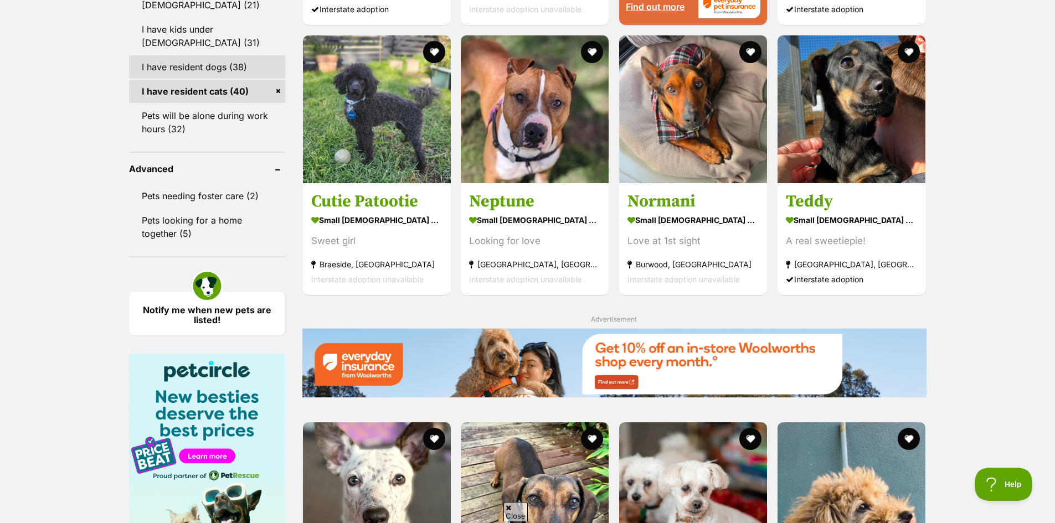
scroll to position [0, 0]
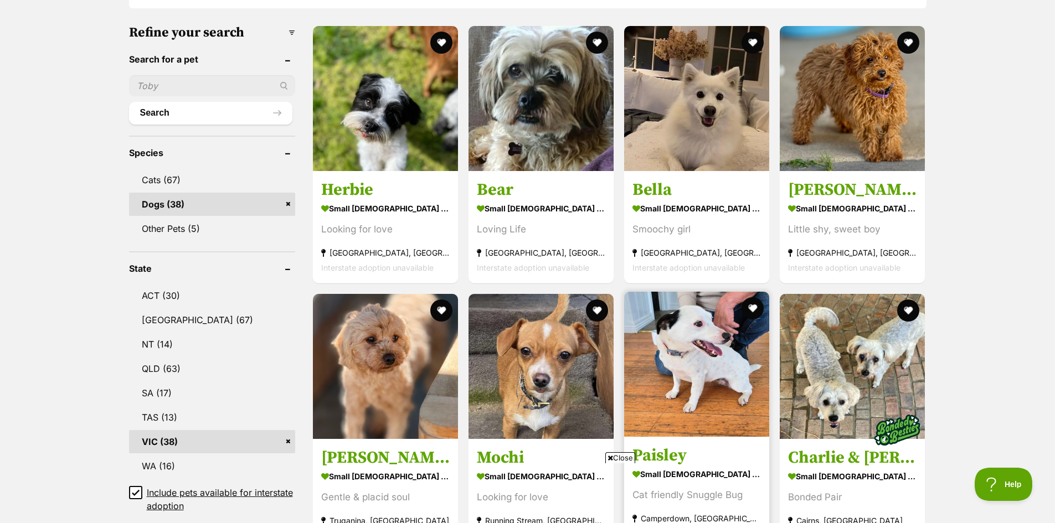
scroll to position [443, 0]
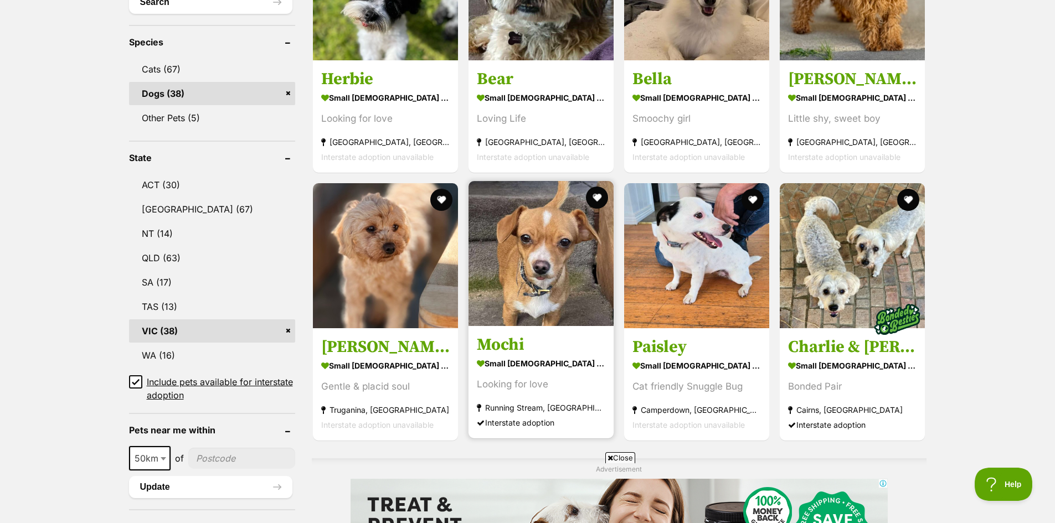
click at [546, 354] on h3 "Mochi" at bounding box center [541, 344] width 128 height 21
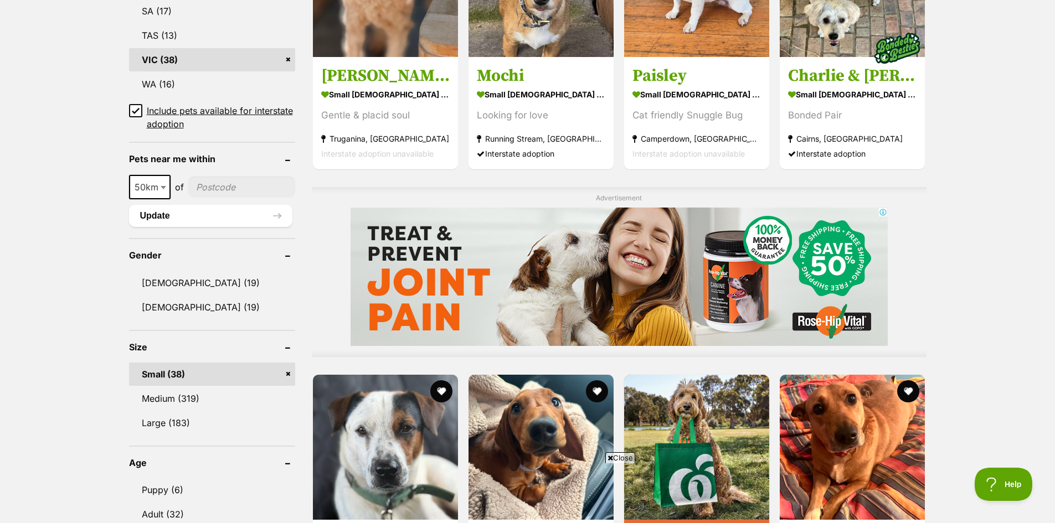
scroll to position [714, 0]
click at [139, 106] on input "Include pets available for interstate adoption" at bounding box center [135, 111] width 13 height 13
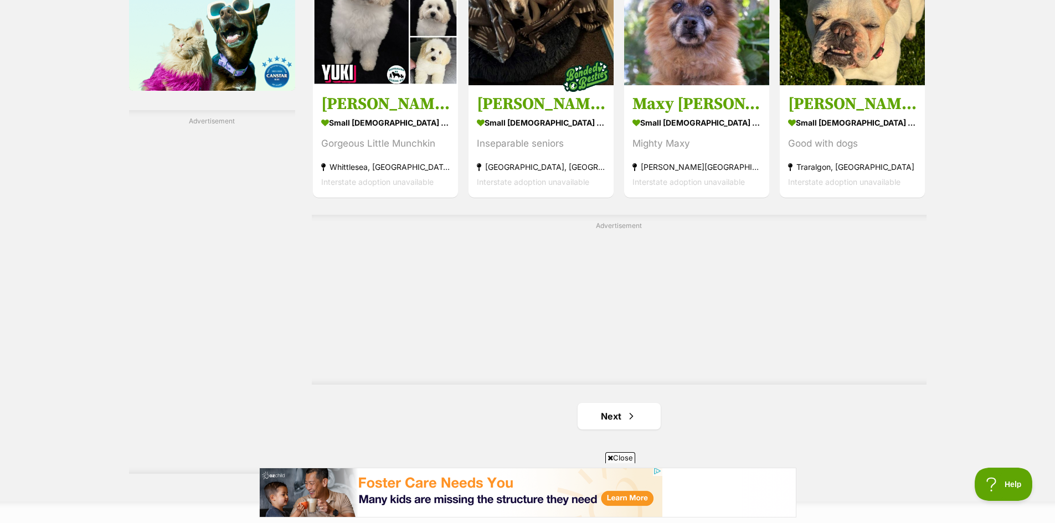
scroll to position [1883, 0]
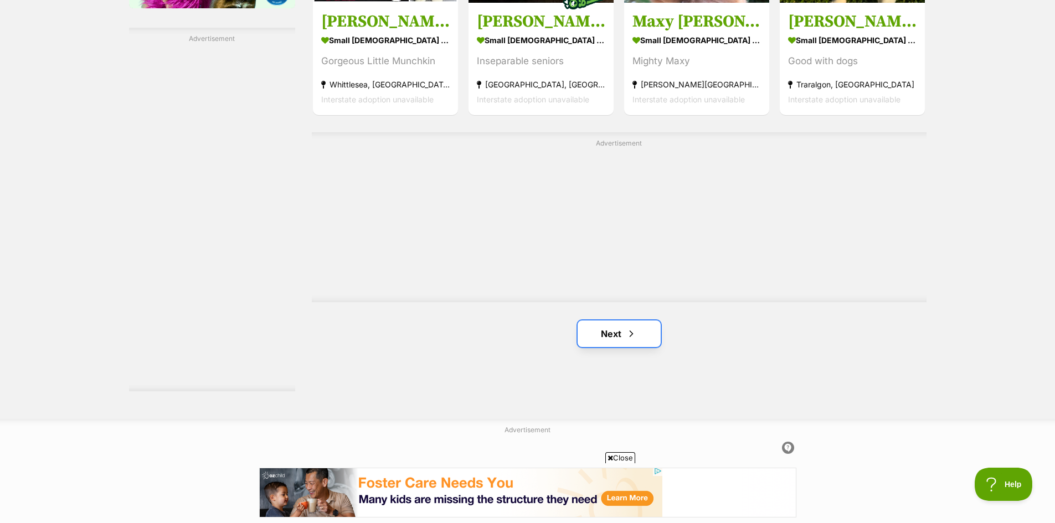
click at [619, 339] on link "Next" at bounding box center [619, 334] width 83 height 27
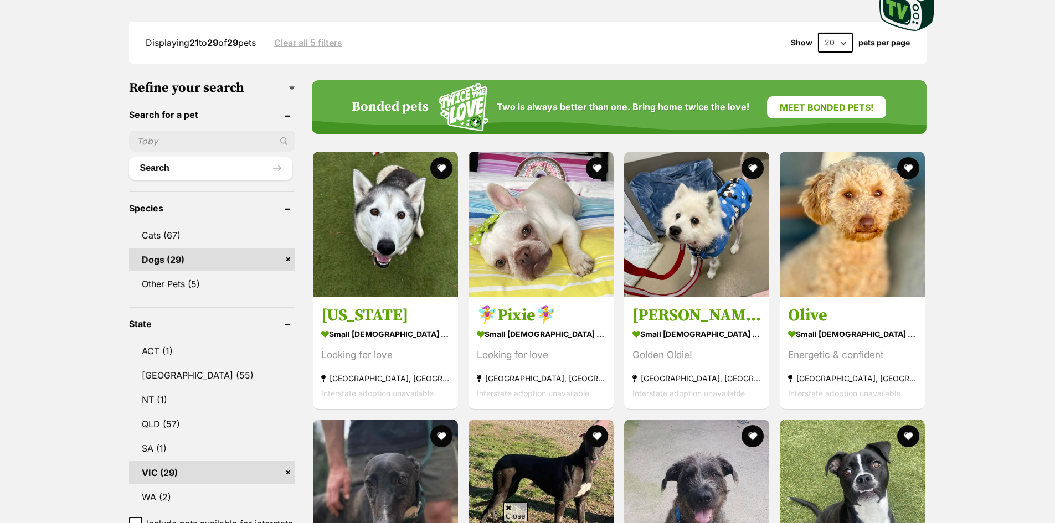
click at [836, 49] on select "20 40 60" at bounding box center [835, 43] width 35 height 20
select select "40"
click at [818, 33] on select "20 40 60" at bounding box center [835, 43] width 35 height 20
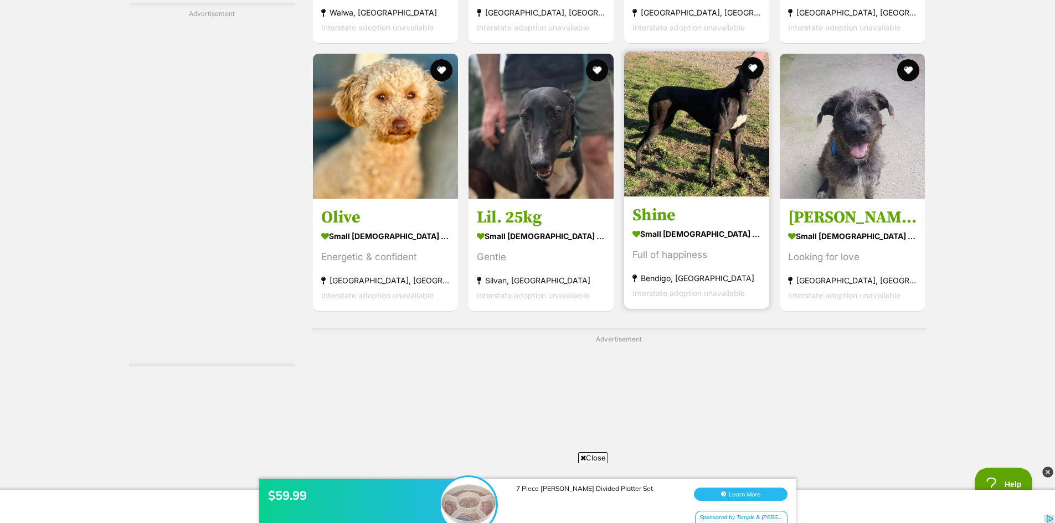
scroll to position [2492, 0]
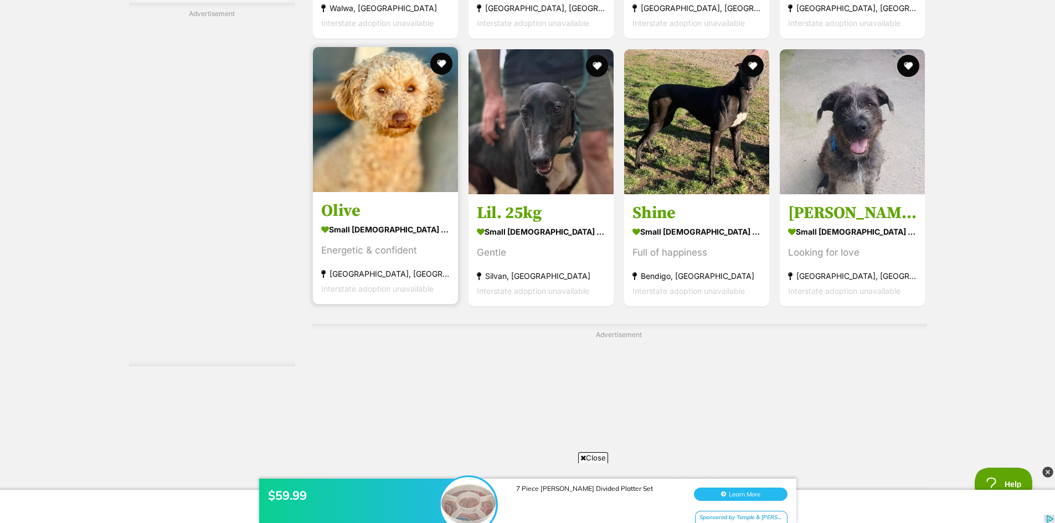
click at [433, 265] on section "small female Dog Energetic & confident Hoppers Crossing, VIC Interstate adoptio…" at bounding box center [385, 258] width 128 height 75
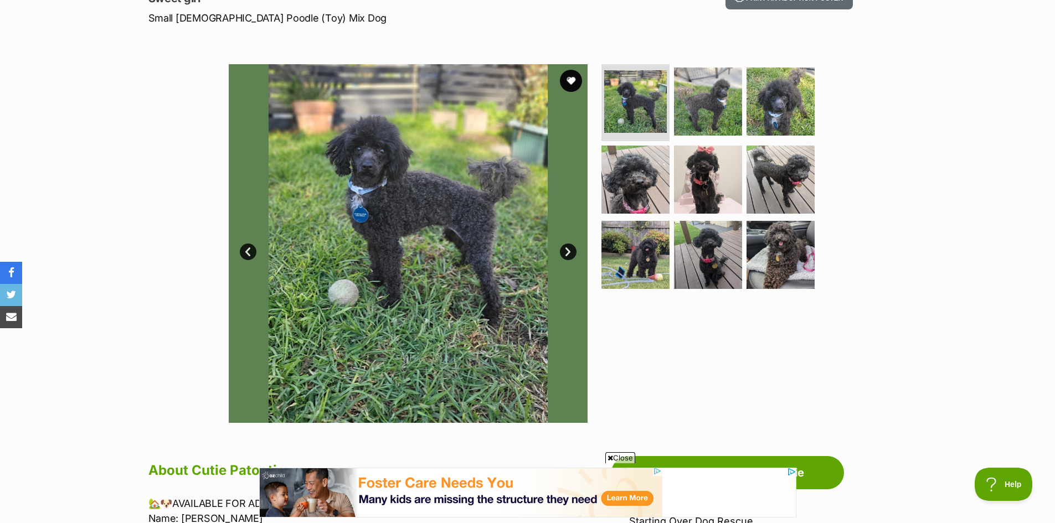
click at [568, 260] on link "Next" at bounding box center [568, 252] width 17 height 17
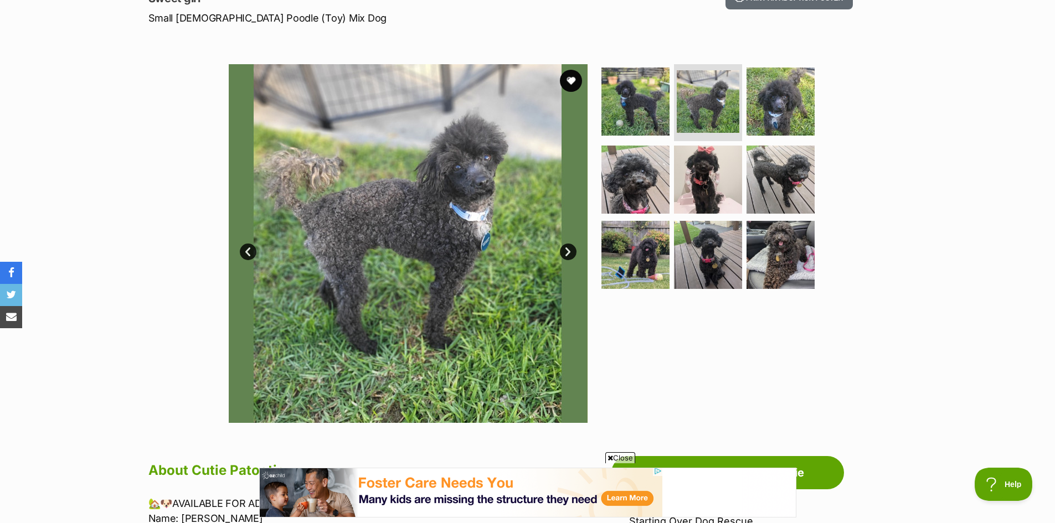
click at [566, 256] on link "Next" at bounding box center [568, 252] width 17 height 17
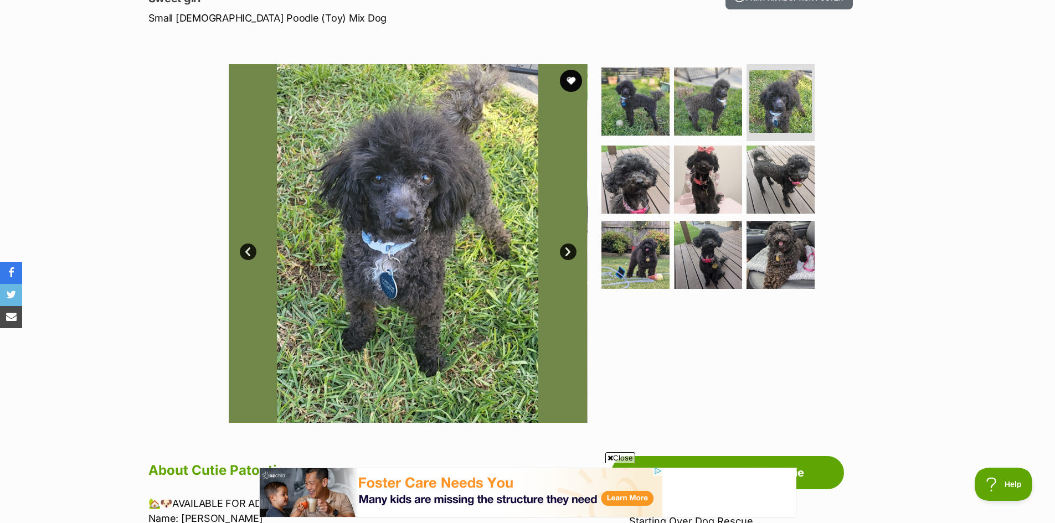
click at [566, 256] on link "Next" at bounding box center [568, 252] width 17 height 17
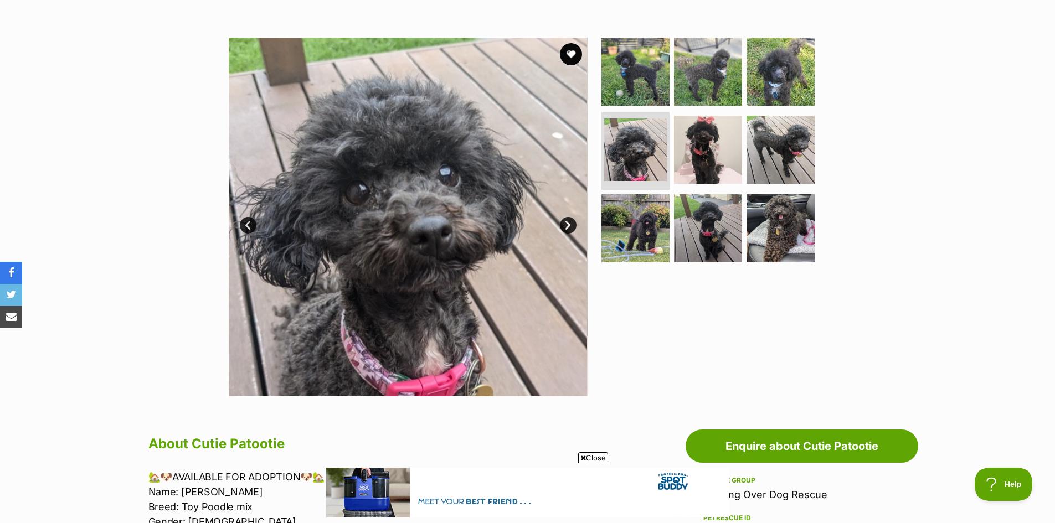
scroll to position [166, 0]
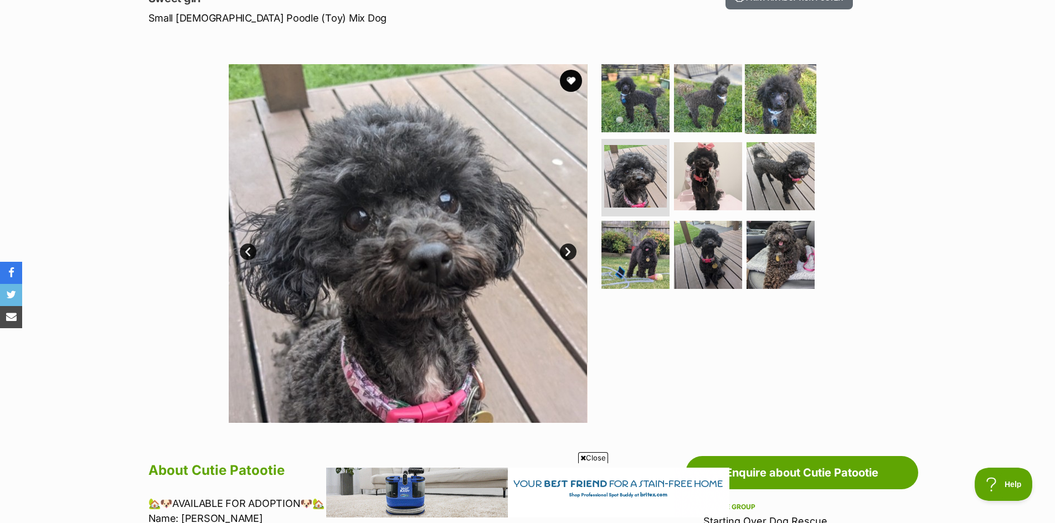
click at [770, 95] on img at bounding box center [780, 97] width 71 height 71
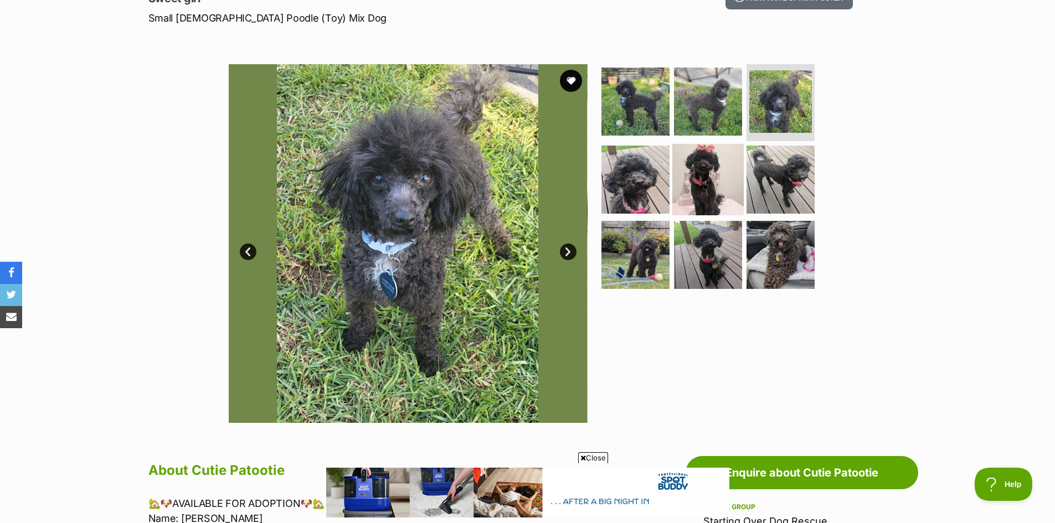
click at [672, 174] on img at bounding box center [707, 179] width 71 height 71
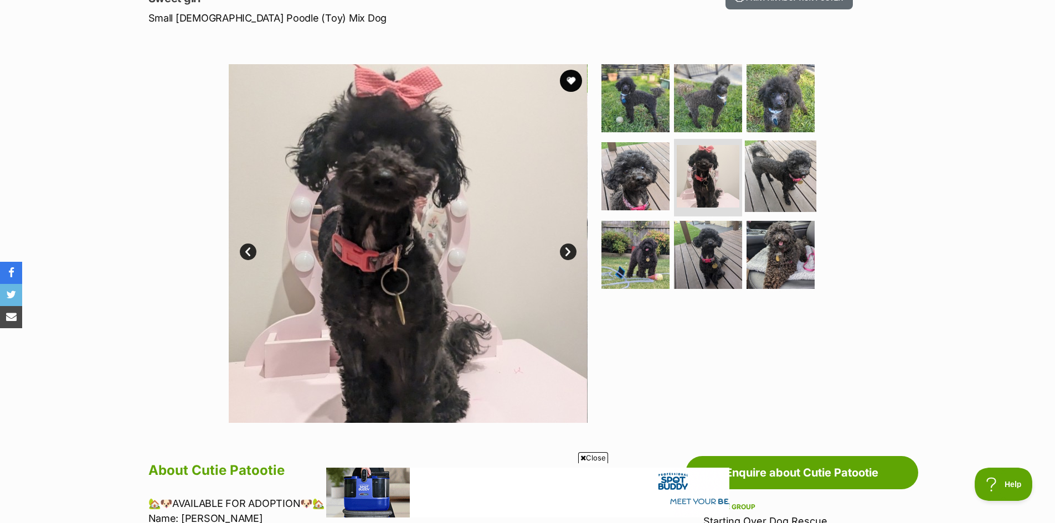
click at [751, 178] on img at bounding box center [780, 176] width 71 height 71
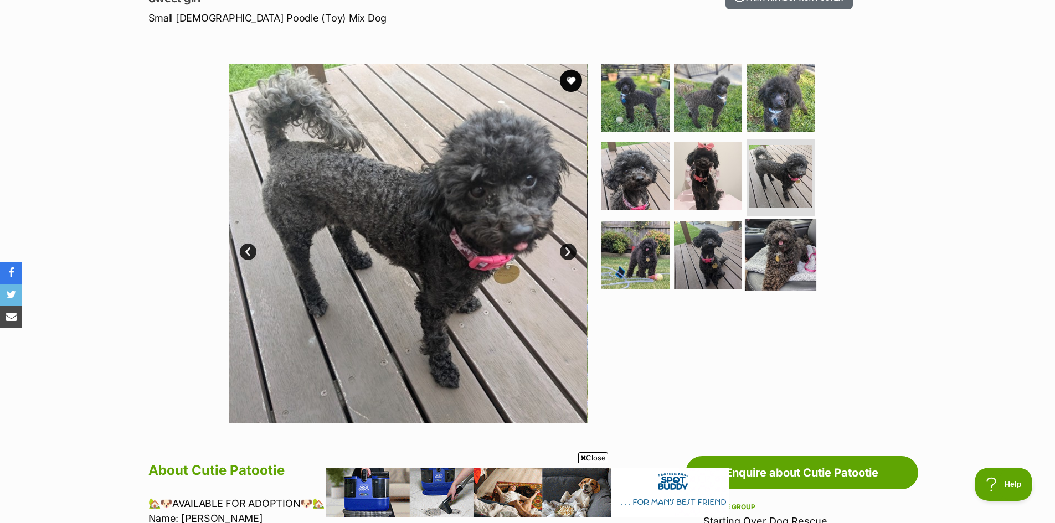
click at [769, 234] on img at bounding box center [780, 254] width 71 height 71
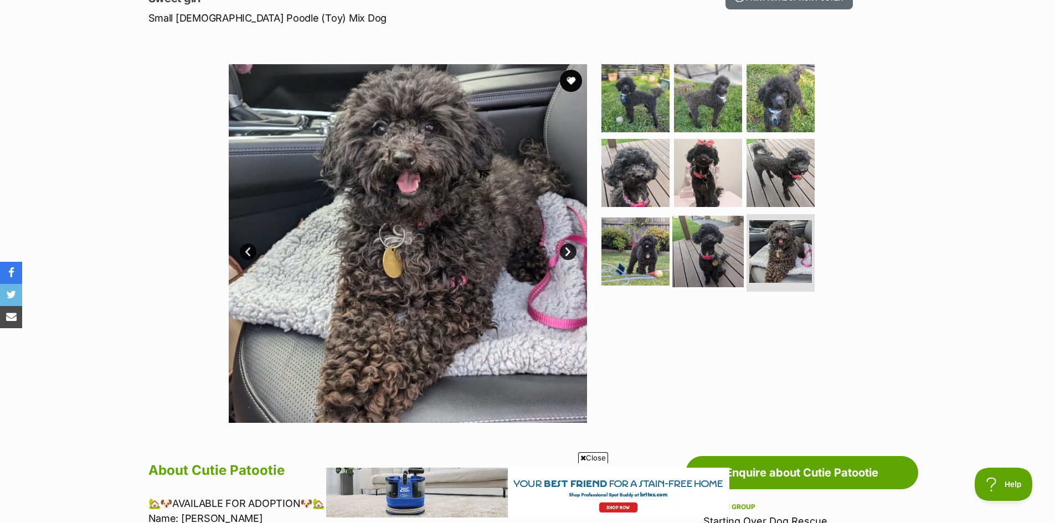
click at [716, 247] on img at bounding box center [707, 251] width 71 height 71
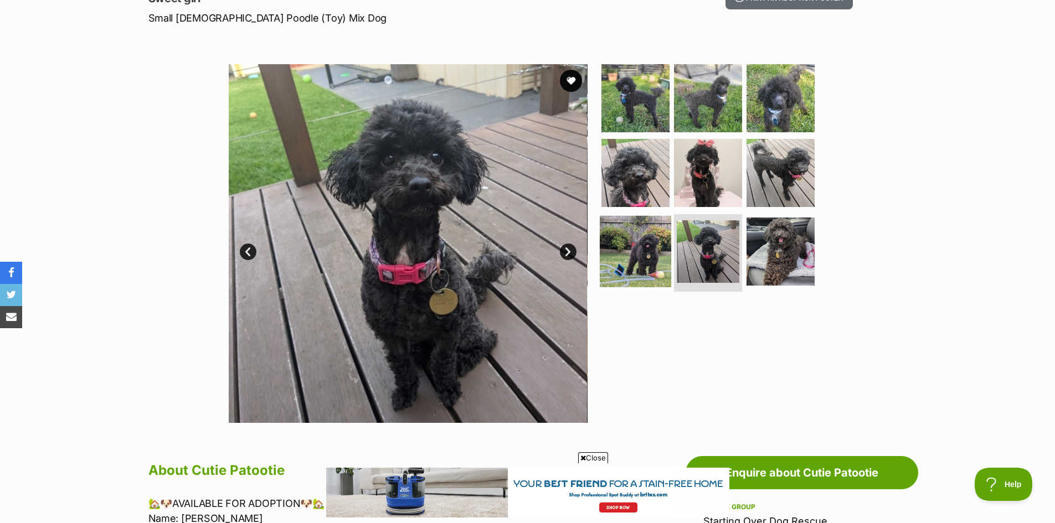
click at [633, 241] on img at bounding box center [635, 251] width 71 height 71
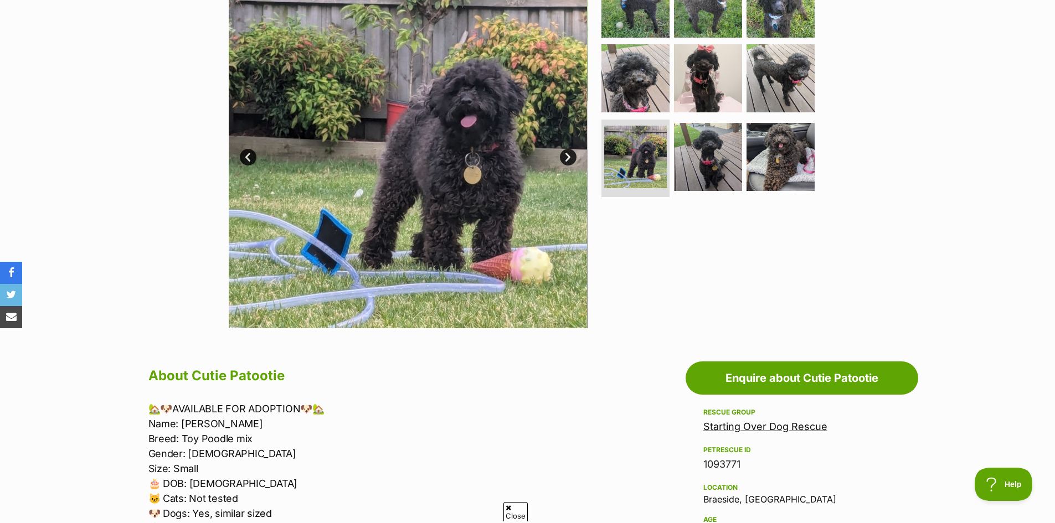
scroll to position [0, 0]
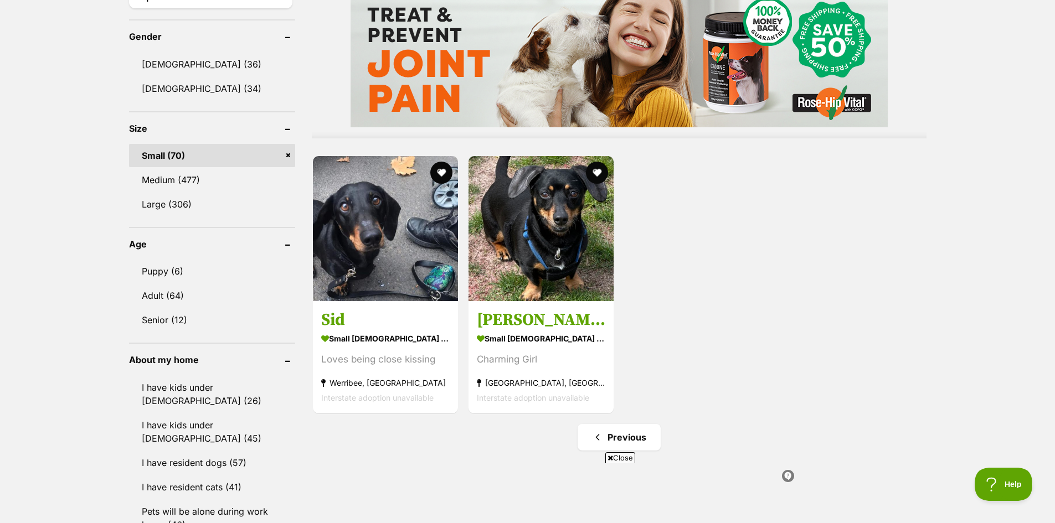
scroll to position [941, 0]
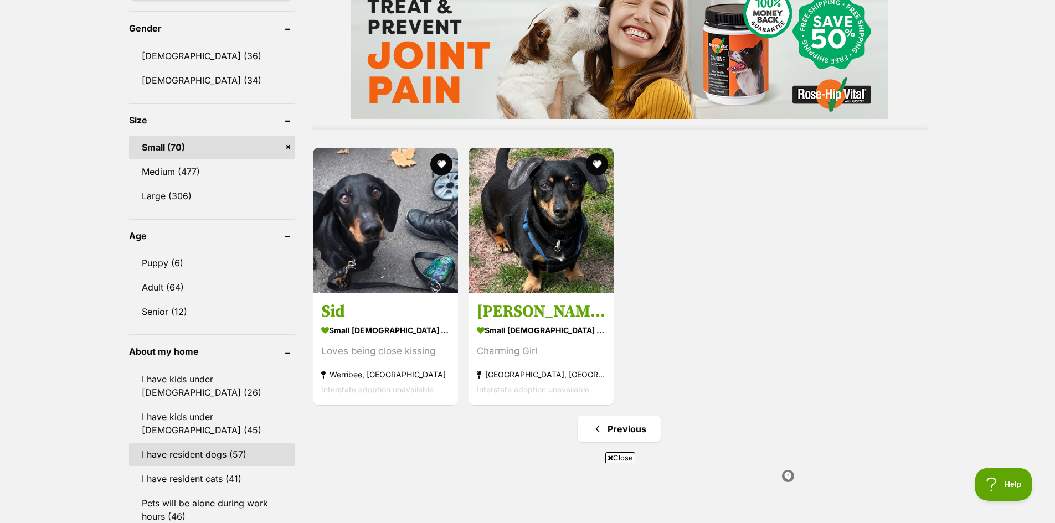
click at [229, 443] on link "I have resident dogs (57)" at bounding box center [212, 454] width 166 height 23
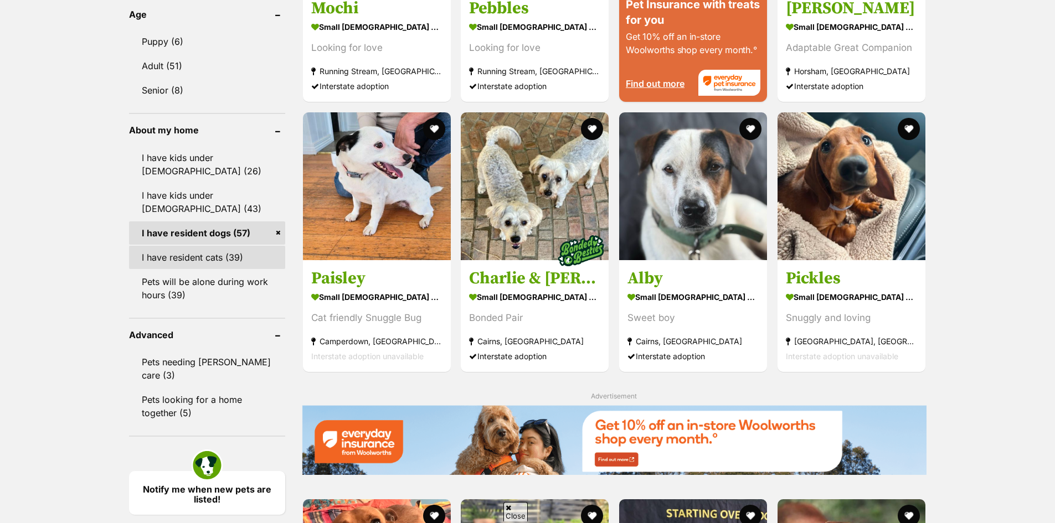
click at [234, 261] on link "I have resident cats (39)" at bounding box center [207, 257] width 156 height 23
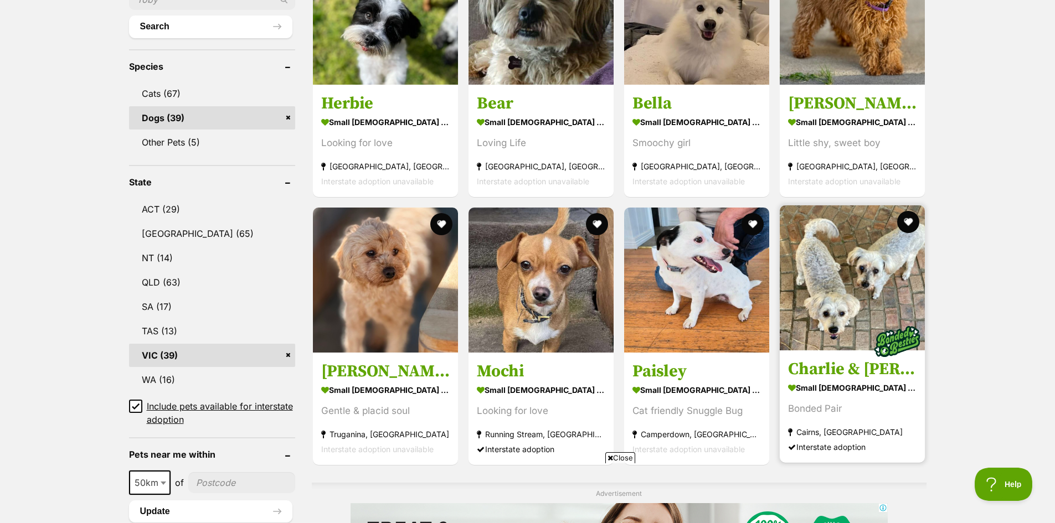
scroll to position [498, 0]
